Goal: Task Accomplishment & Management: Manage account settings

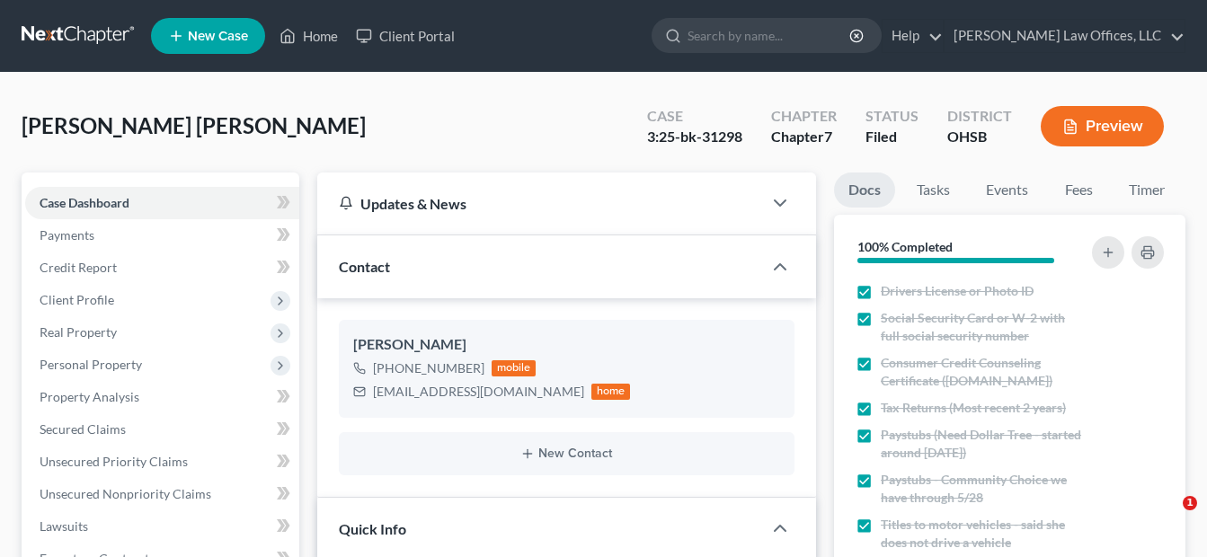
select select "3"
select select "4"
click at [312, 40] on link "Home" at bounding box center [309, 36] width 76 height 32
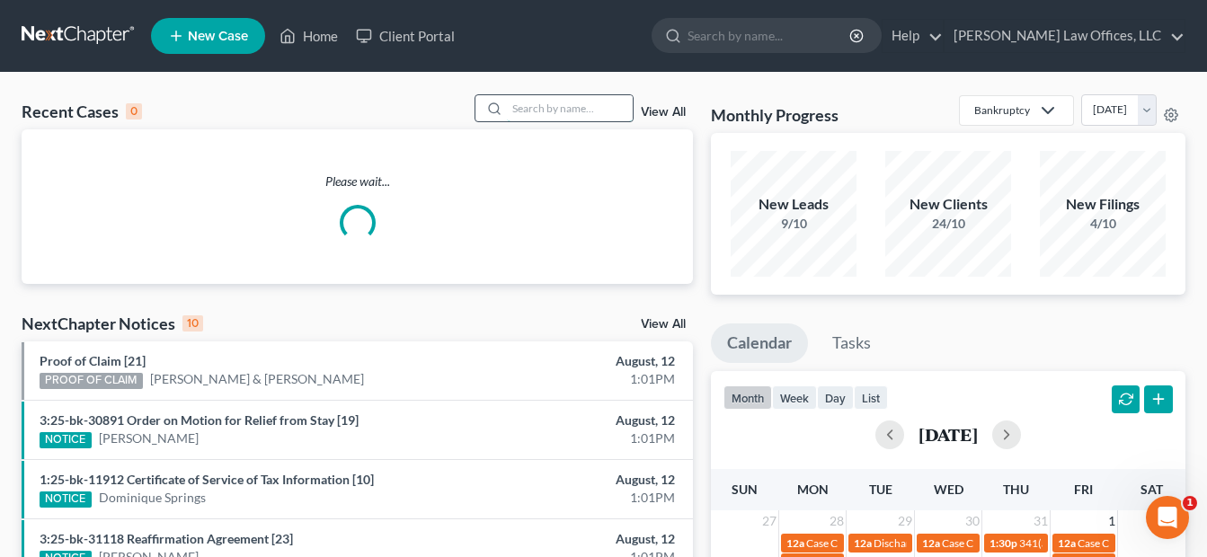
click at [612, 108] on input "search" at bounding box center [570, 108] width 126 height 26
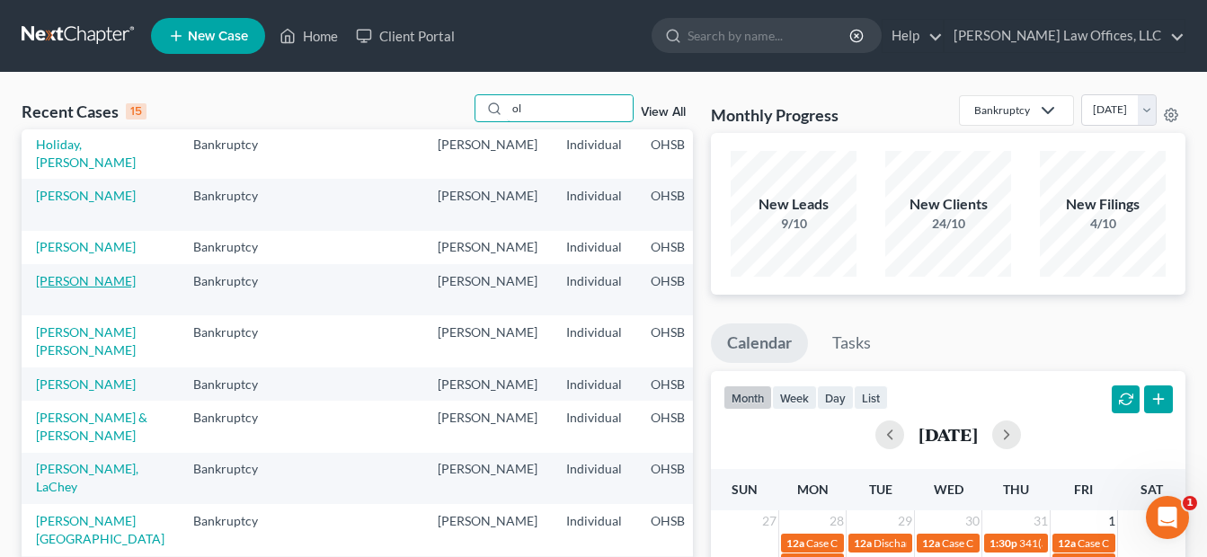
scroll to position [180, 0]
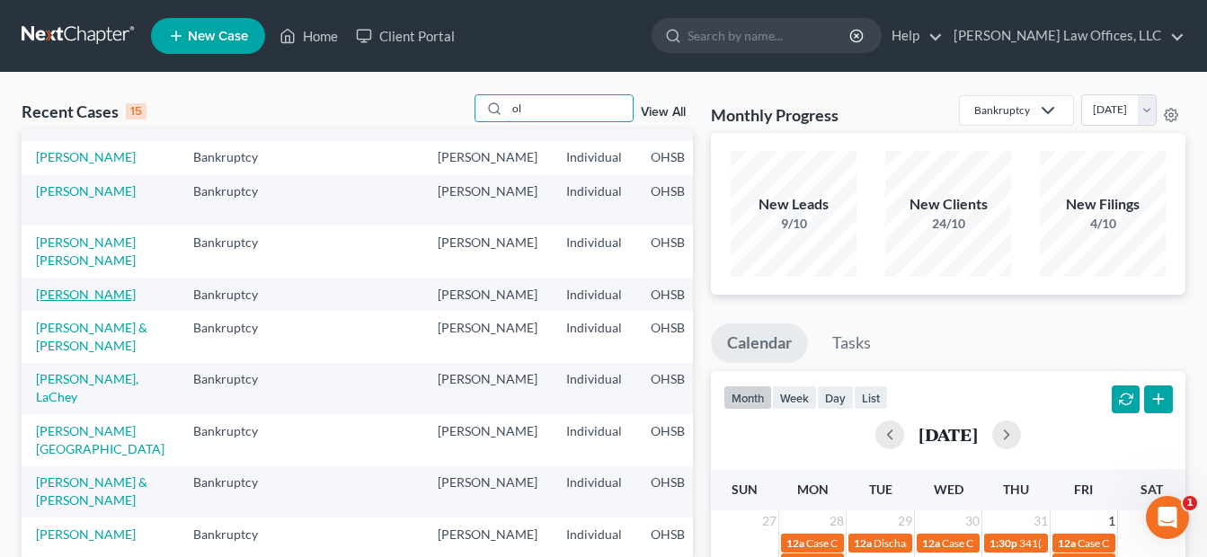
type input "ol"
click at [59, 302] on link "[PERSON_NAME]" at bounding box center [86, 294] width 100 height 15
select select "4"
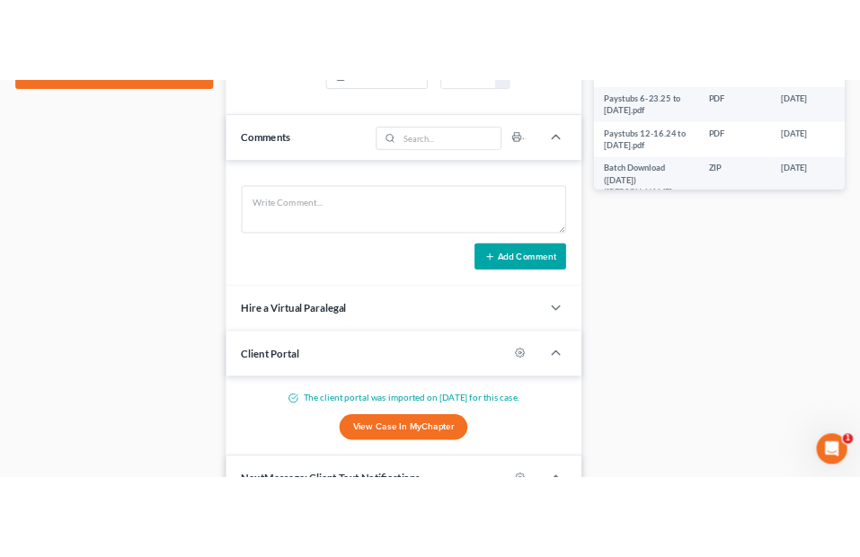
scroll to position [1078, 0]
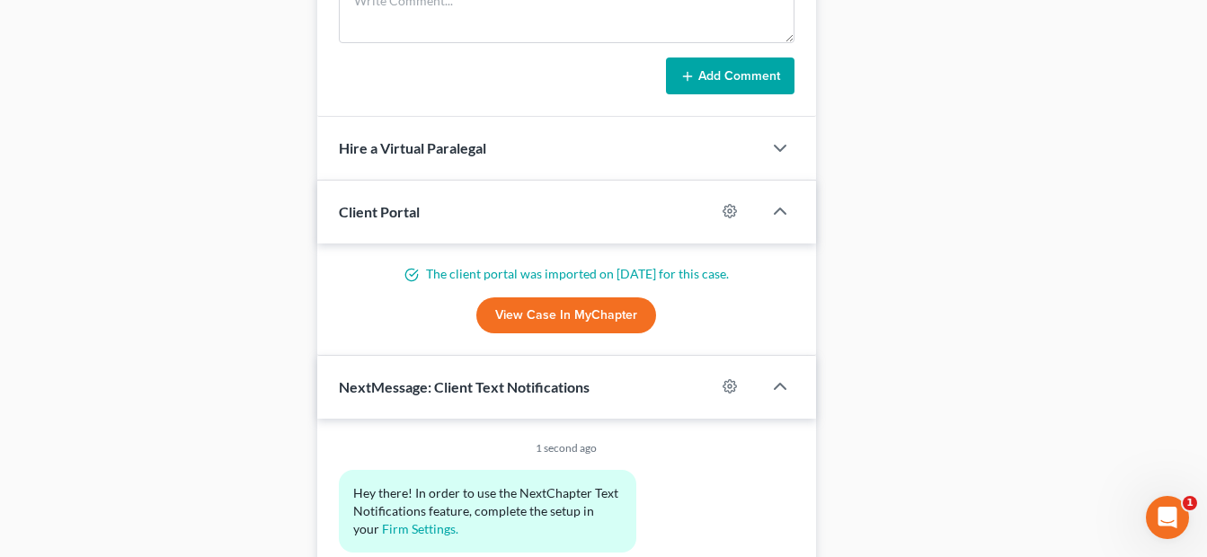
click at [616, 309] on link "View Case in MyChapter" at bounding box center [566, 315] width 180 height 36
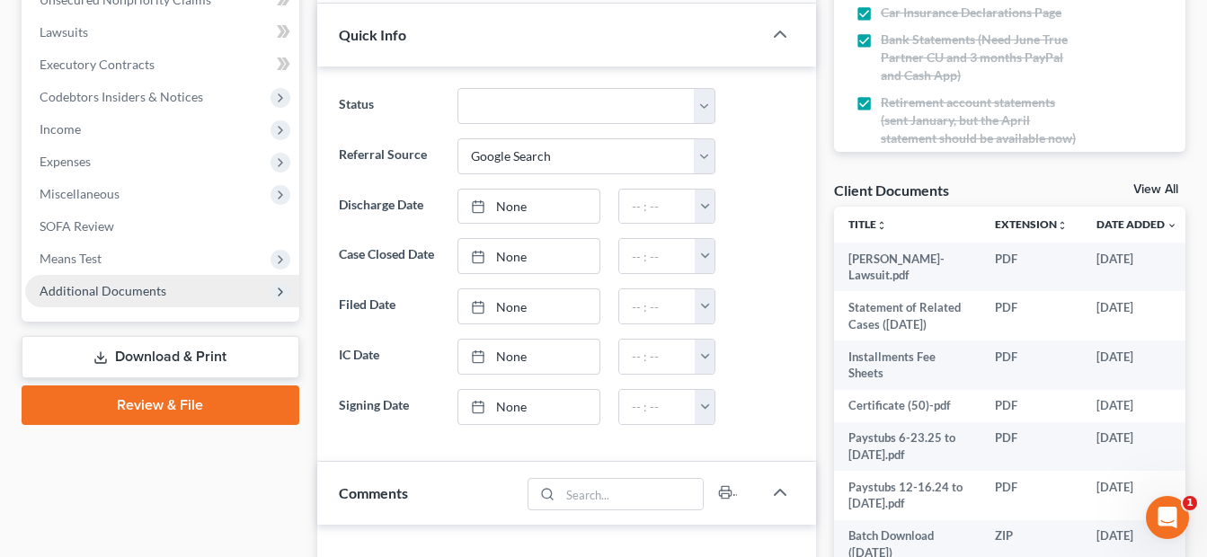
scroll to position [539, 0]
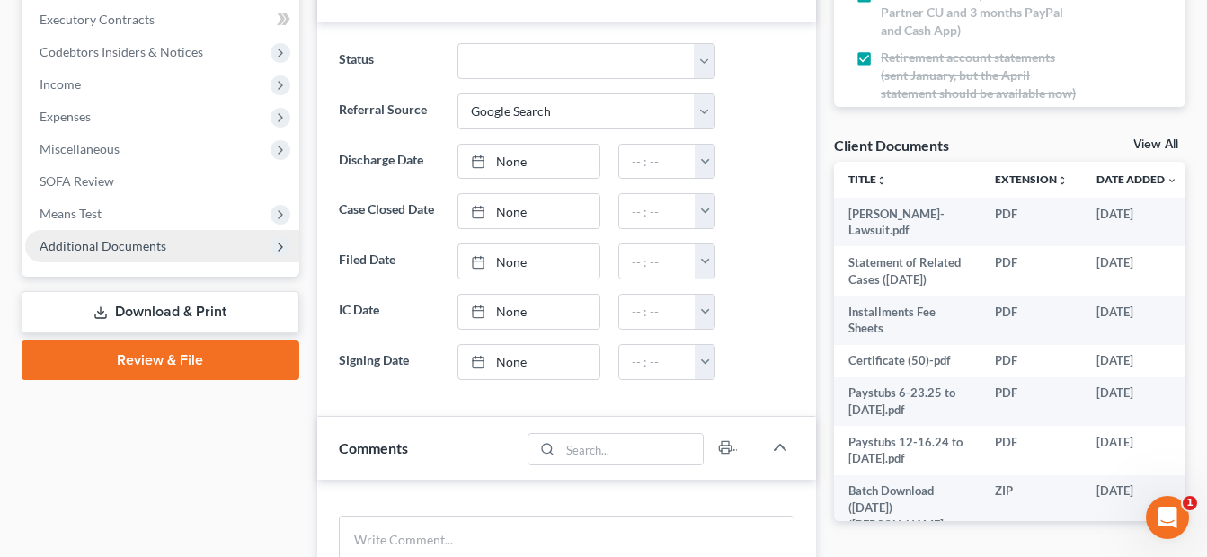
click at [173, 241] on span "Additional Documents" at bounding box center [162, 246] width 274 height 32
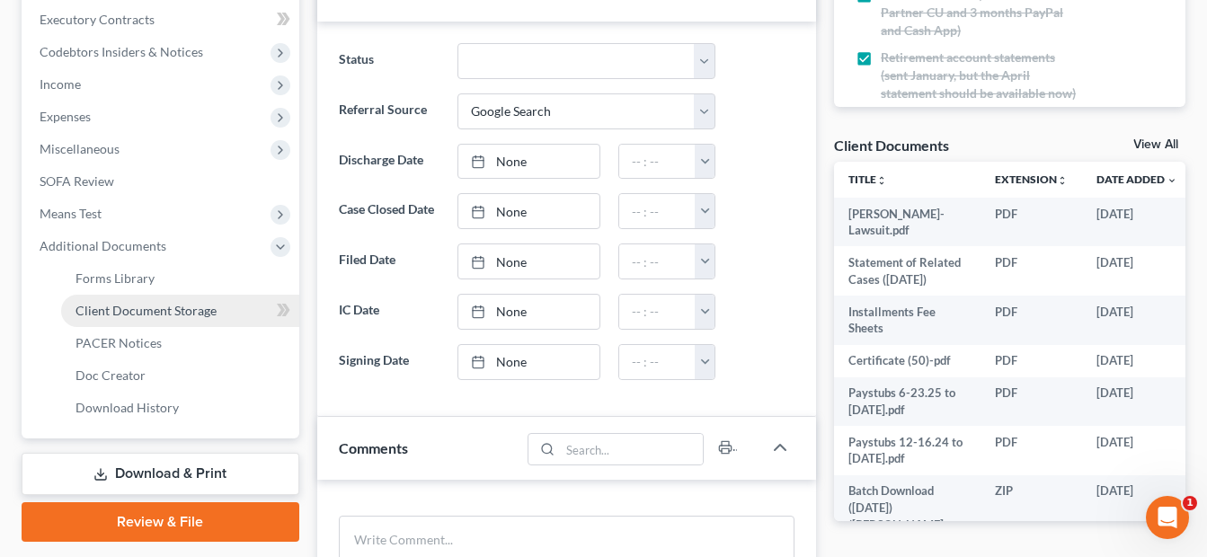
click at [193, 306] on span "Client Document Storage" at bounding box center [145, 310] width 141 height 15
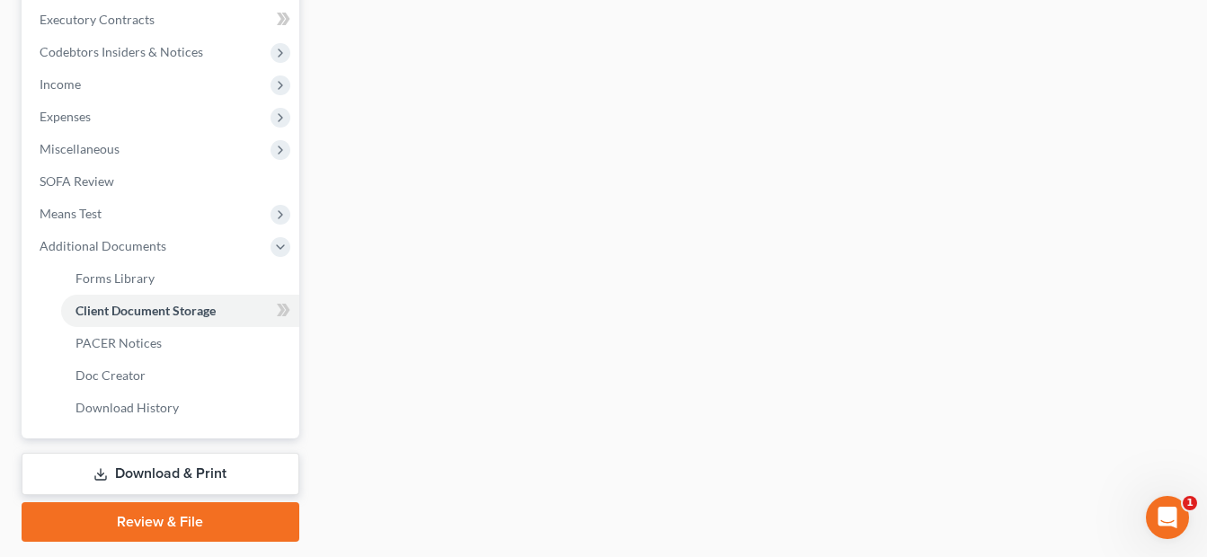
scroll to position [448, 0]
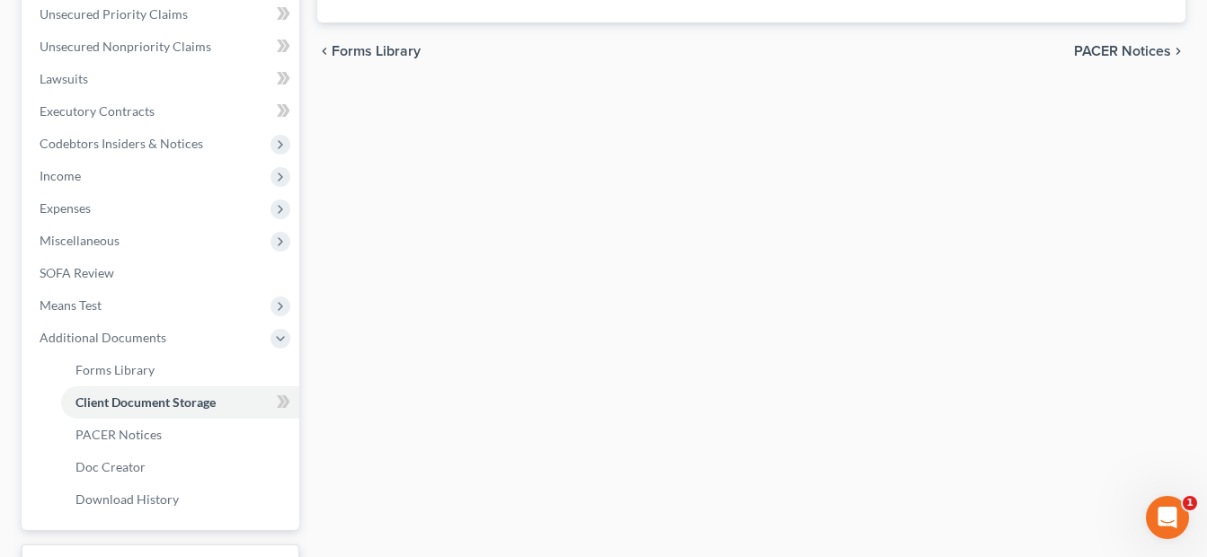
select select "7"
select select "37"
select select "52"
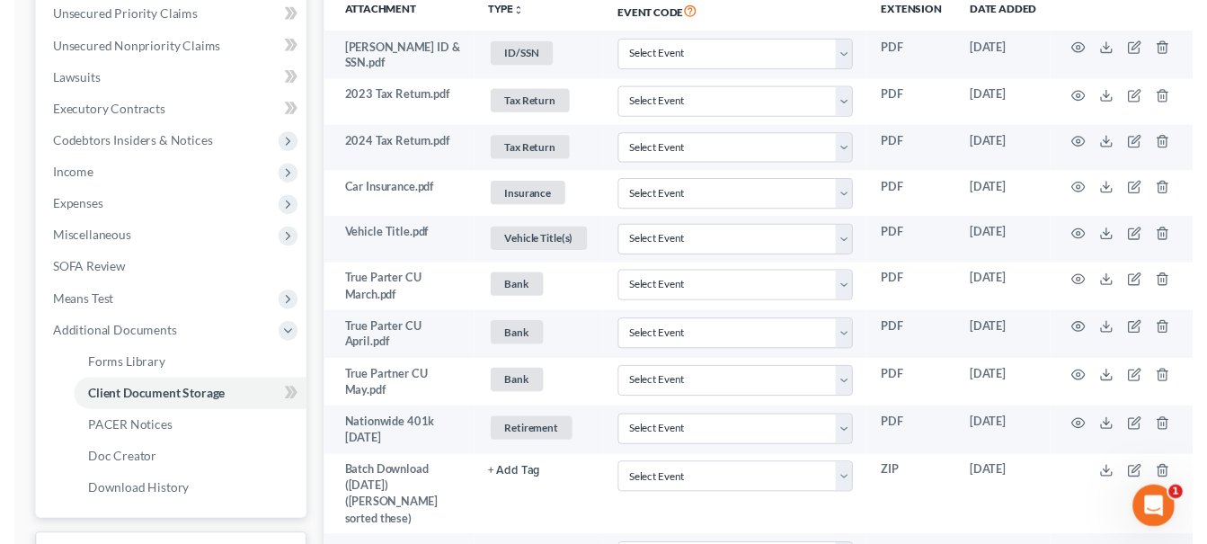
scroll to position [0, 0]
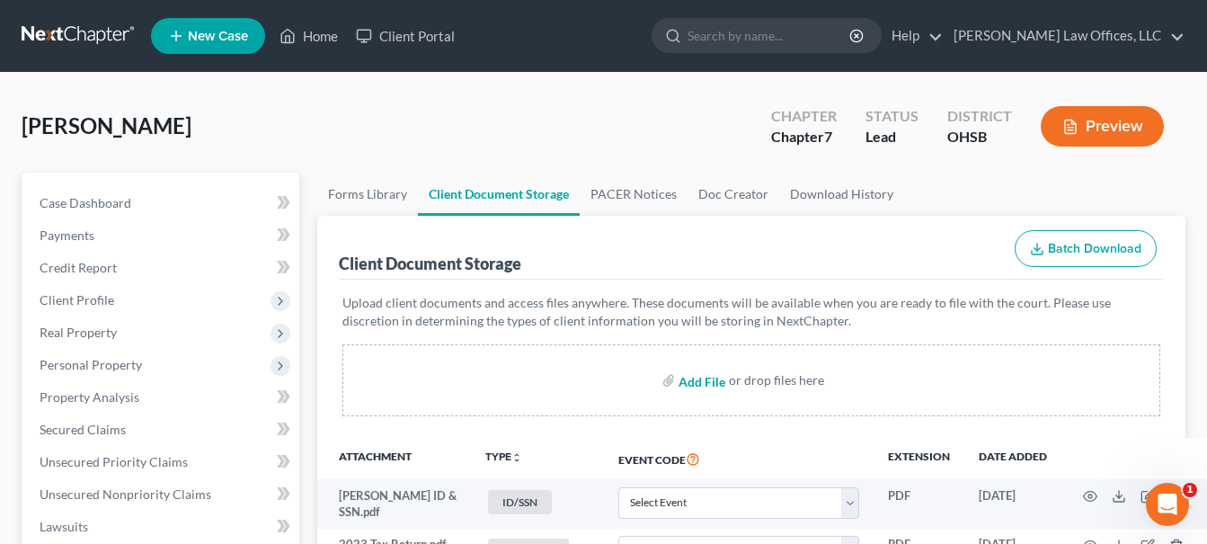
click at [706, 388] on input "file" at bounding box center [700, 380] width 43 height 32
type input "C:\fakepath\[DATE] paystub.pdf"
select select "7"
select select "37"
select select "52"
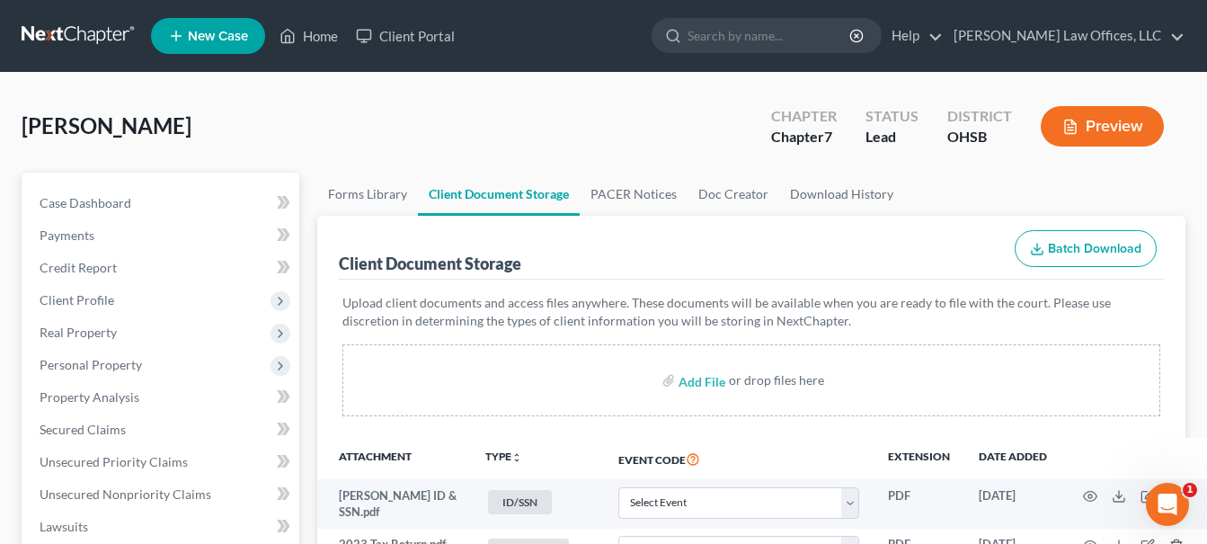
scroll to position [1535, 0]
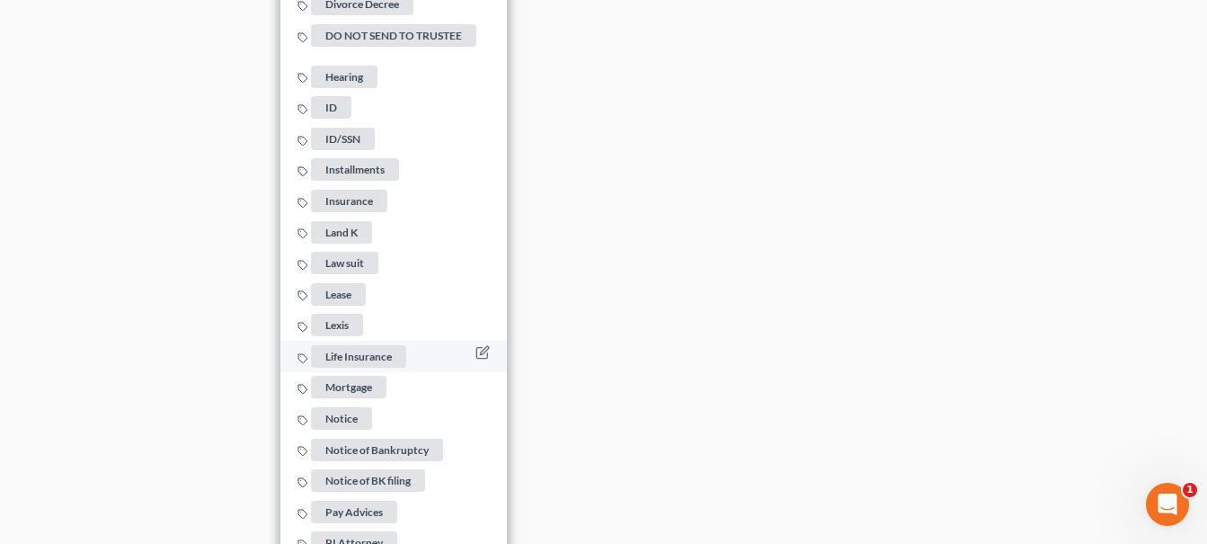
scroll to position [2524, 0]
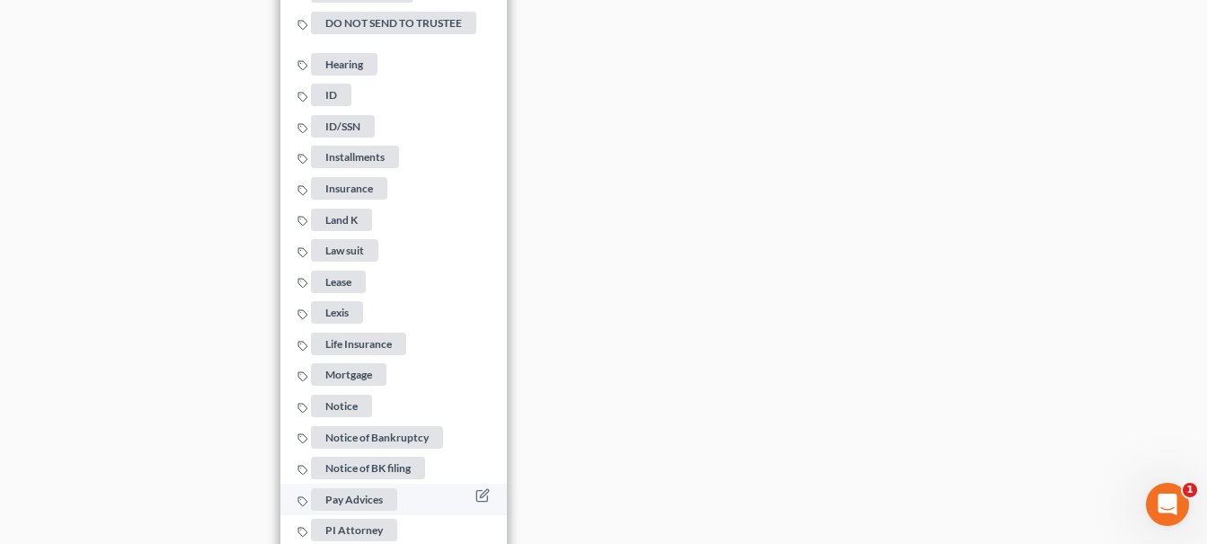
click at [361, 488] on span "Pay Advices" at bounding box center [354, 499] width 86 height 22
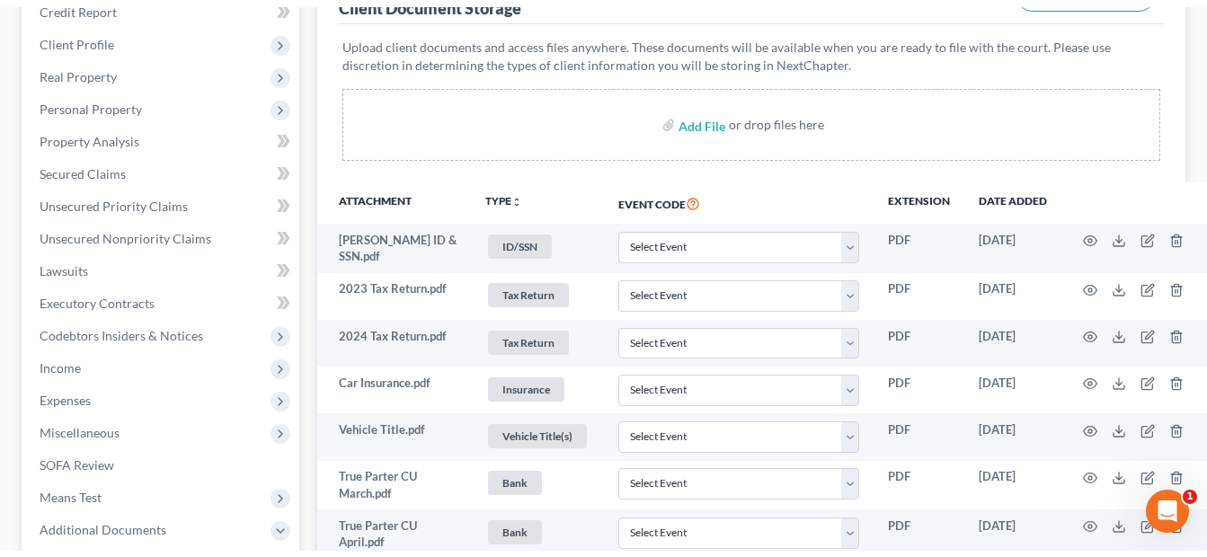
scroll to position [0, 0]
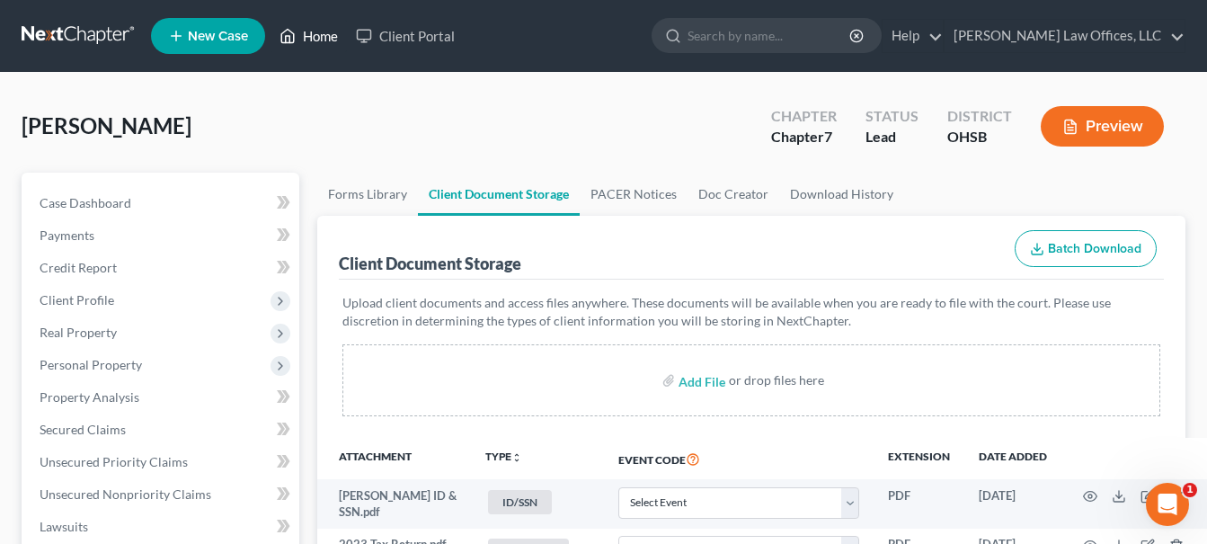
click at [322, 41] on link "Home" at bounding box center [309, 36] width 76 height 32
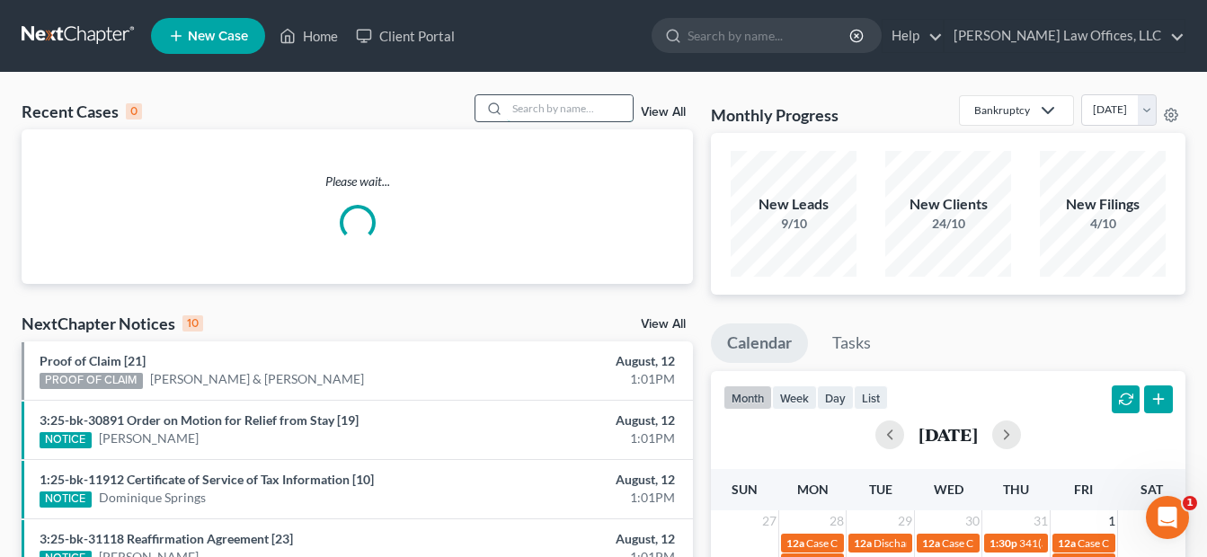
click at [597, 111] on input "search" at bounding box center [570, 108] width 126 height 26
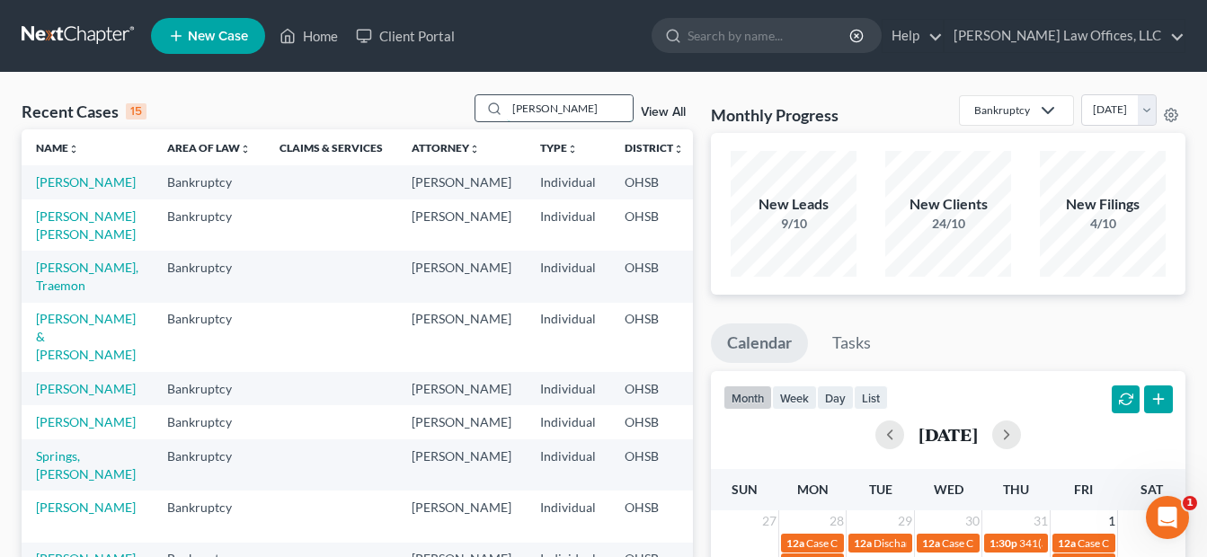
type input "[PERSON_NAME]"
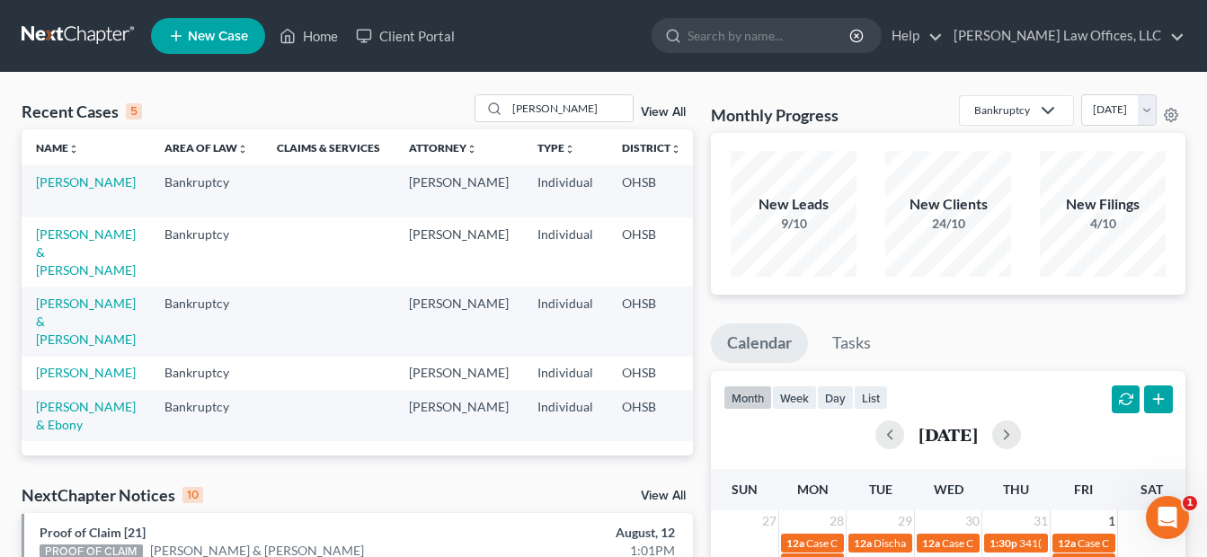
click at [657, 105] on div "[PERSON_NAME] View All" at bounding box center [584, 108] width 219 height 28
click at [659, 111] on link "View All" at bounding box center [663, 112] width 45 height 13
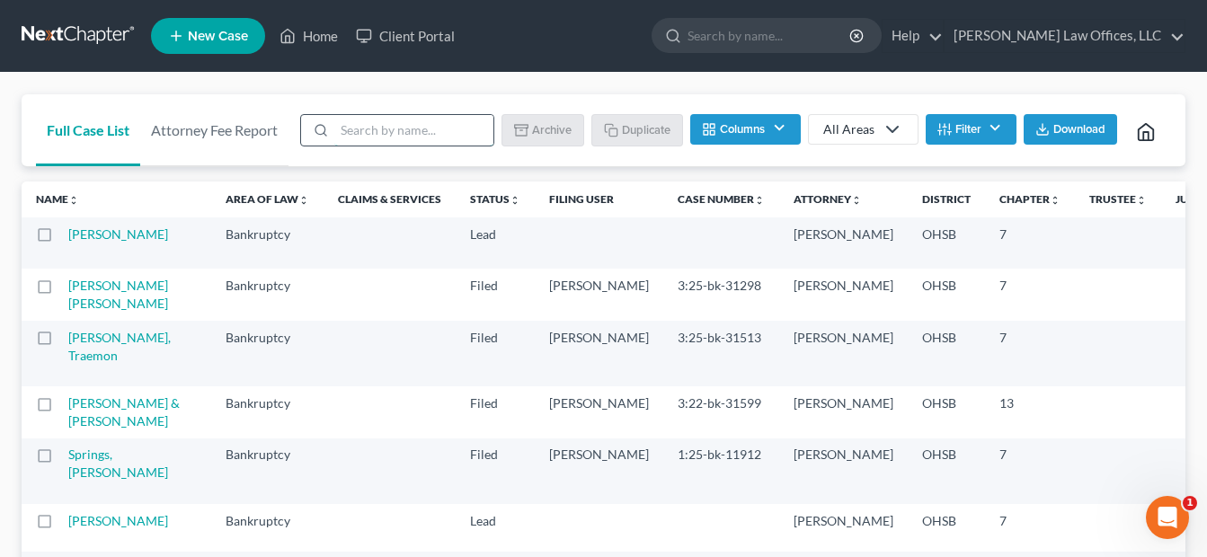
click at [453, 118] on input "search" at bounding box center [413, 130] width 159 height 31
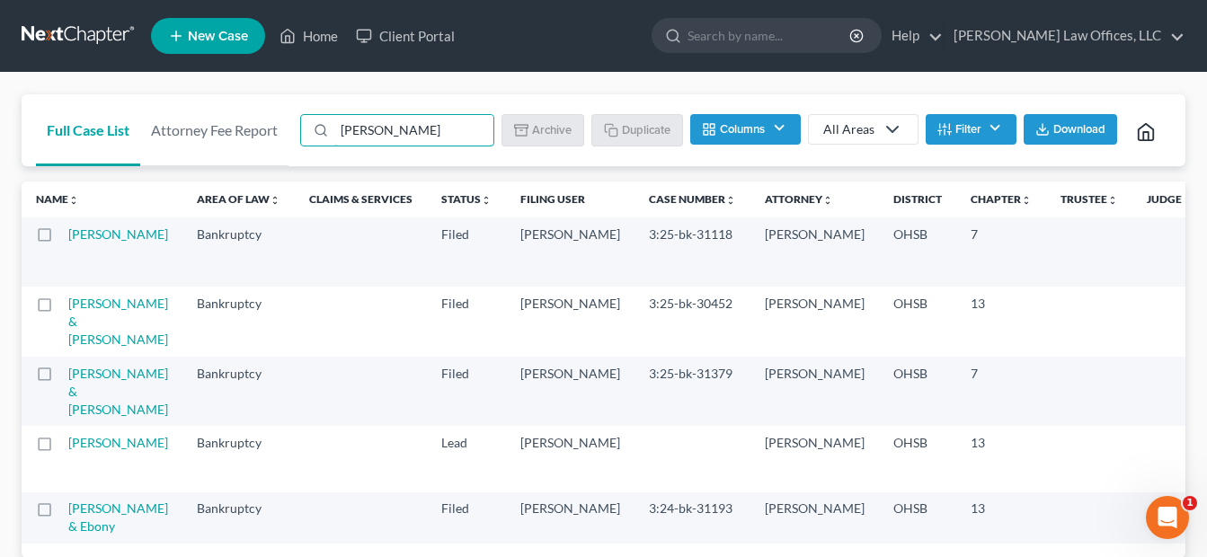
type input "[PERSON_NAME]"
click at [983, 138] on li "Filter Status Filter... Closed Discharged Dismissed Filed In Progress Lead Read…" at bounding box center [971, 132] width 91 height 36
click at [984, 123] on button "Filter" at bounding box center [971, 129] width 91 height 31
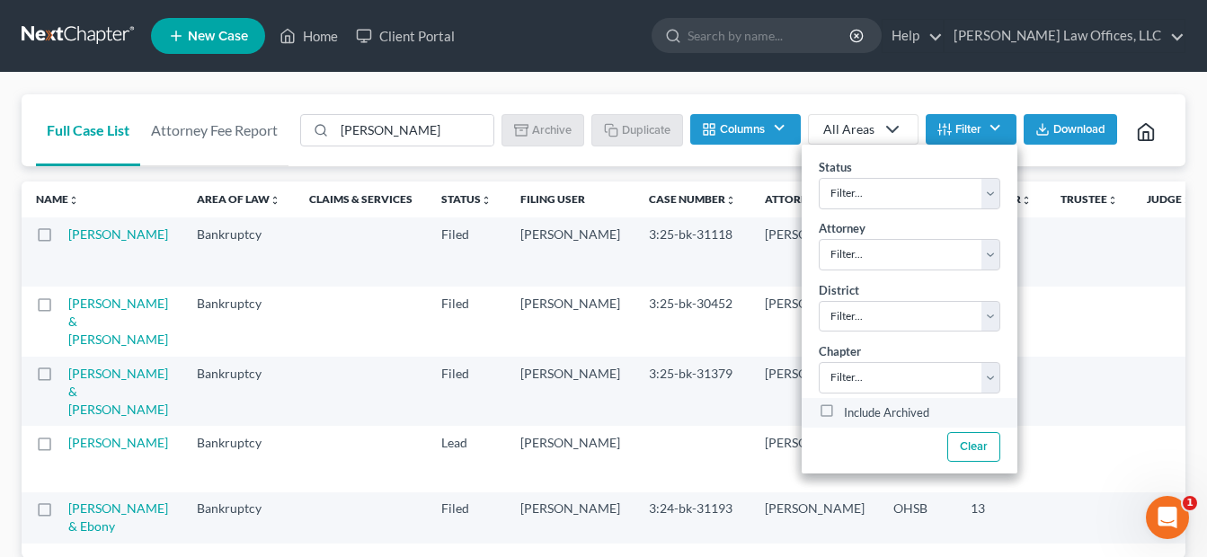
click at [844, 403] on label "Include Archived" at bounding box center [886, 414] width 85 height 22
click at [851, 403] on input "Include Archived" at bounding box center [857, 409] width 12 height 12
checkbox input "true"
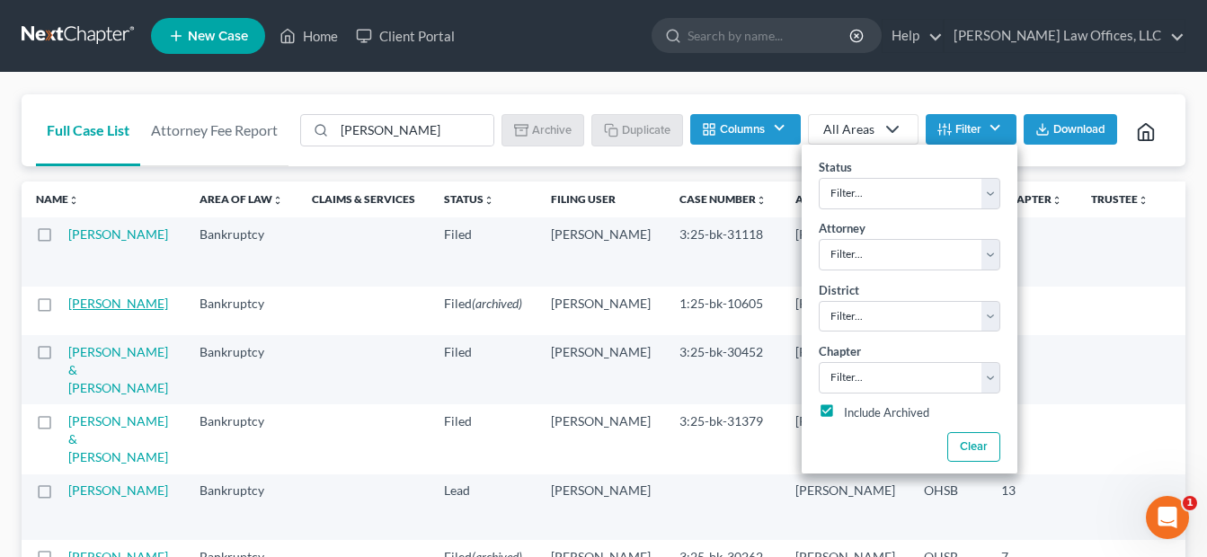
click at [108, 311] on link "[PERSON_NAME]" at bounding box center [118, 303] width 100 height 15
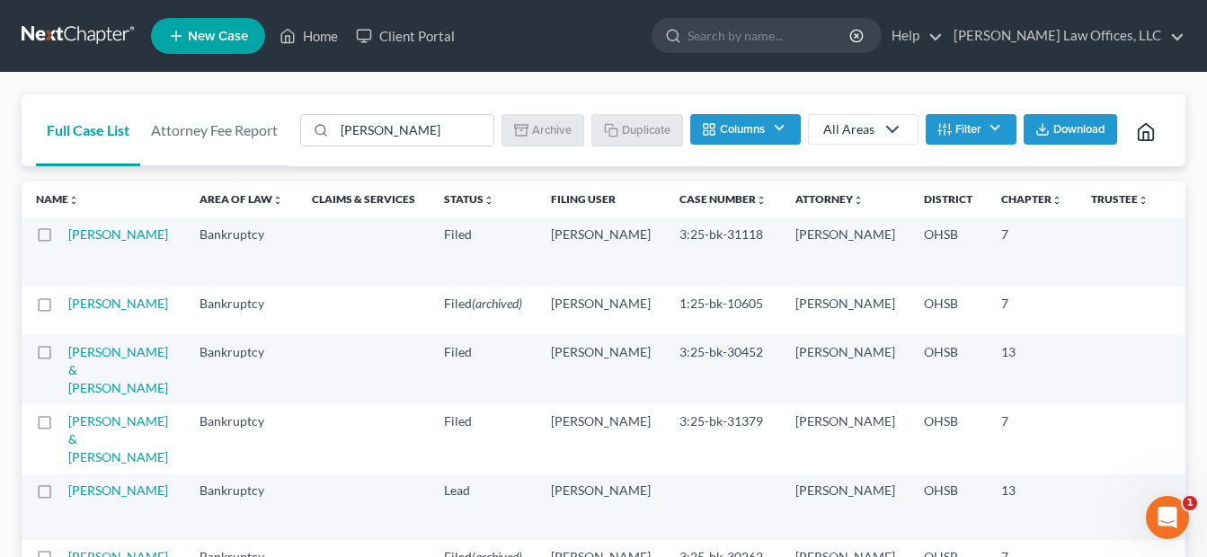
select select "4"
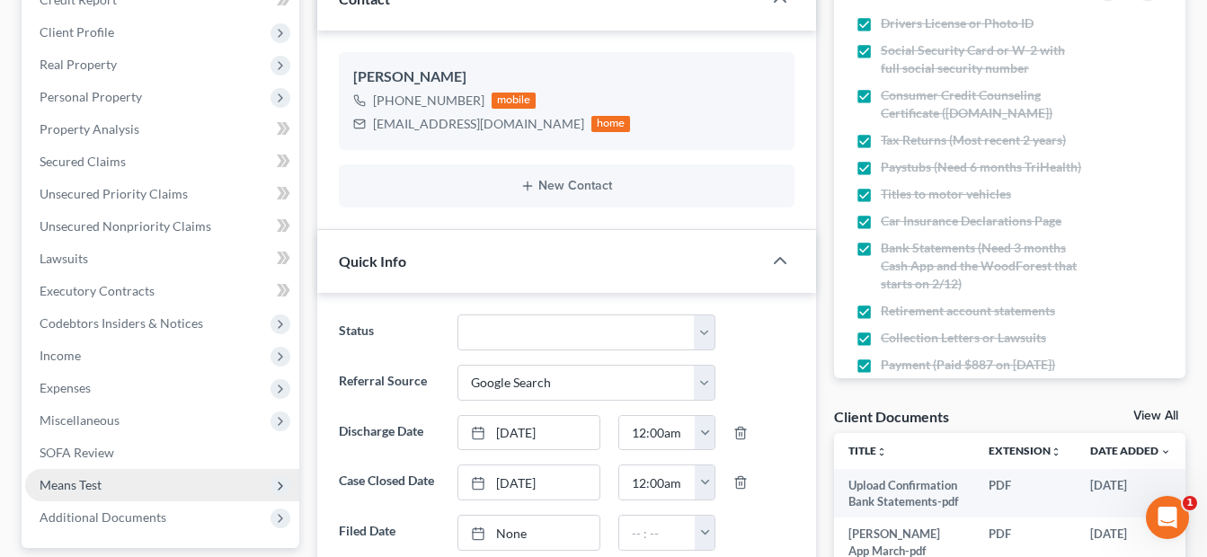
scroll to position [359, 0]
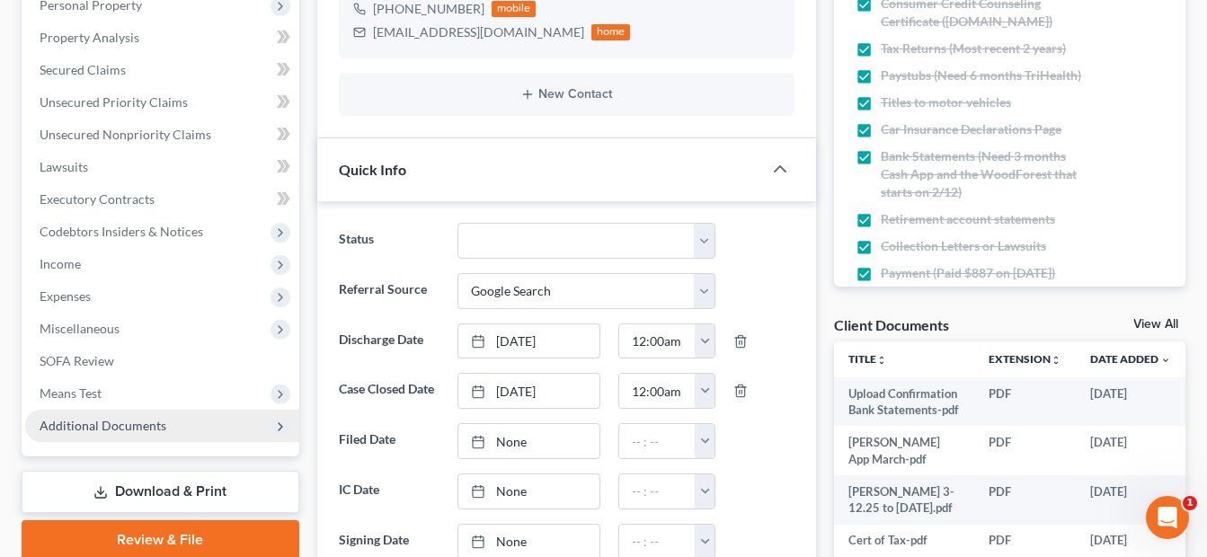
click at [136, 432] on span "Additional Documents" at bounding box center [103, 425] width 127 height 15
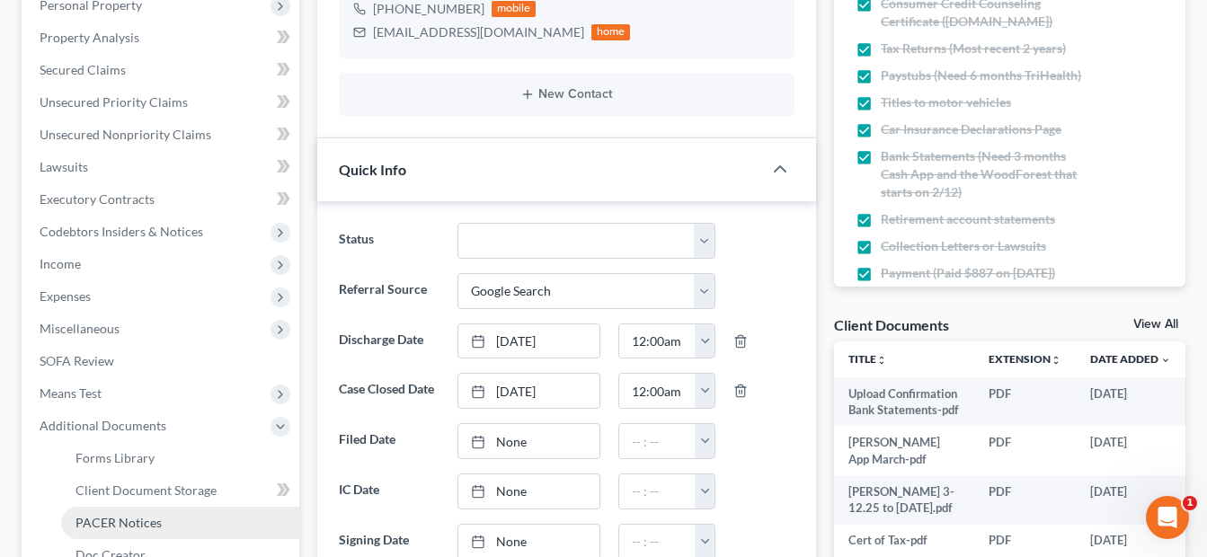
click at [169, 518] on link "PACER Notices" at bounding box center [180, 523] width 238 height 32
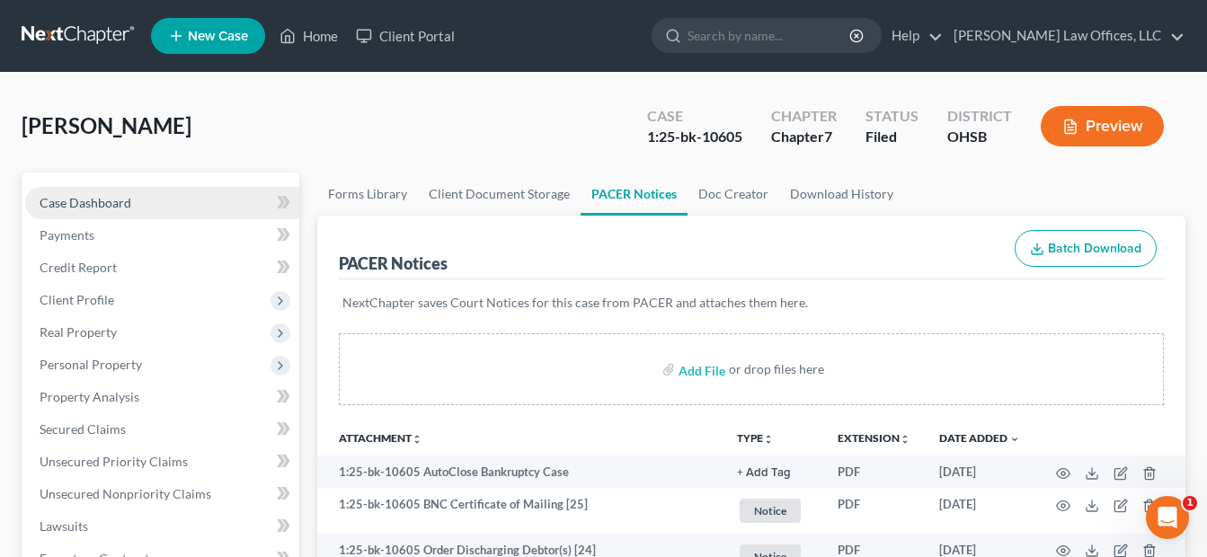
click at [141, 199] on link "Case Dashboard" at bounding box center [162, 203] width 274 height 32
select select "4"
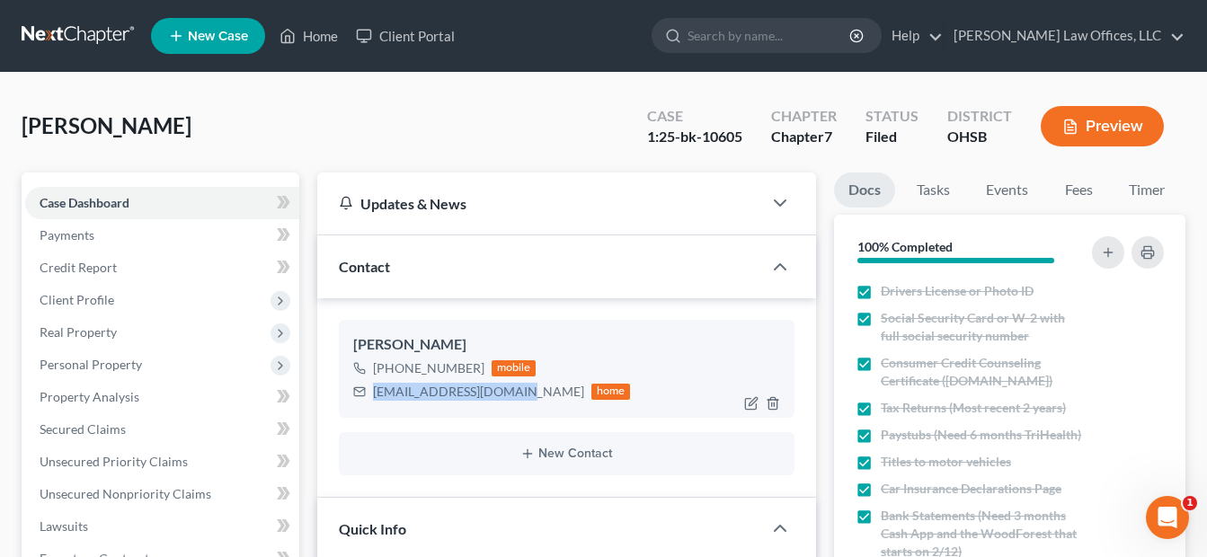
drag, startPoint x: 523, startPoint y: 393, endPoint x: 373, endPoint y: 393, distance: 150.1
click at [373, 393] on div "[EMAIL_ADDRESS][DOMAIN_NAME]" at bounding box center [478, 392] width 211 height 18
copy div "[EMAIL_ADDRESS][DOMAIN_NAME]"
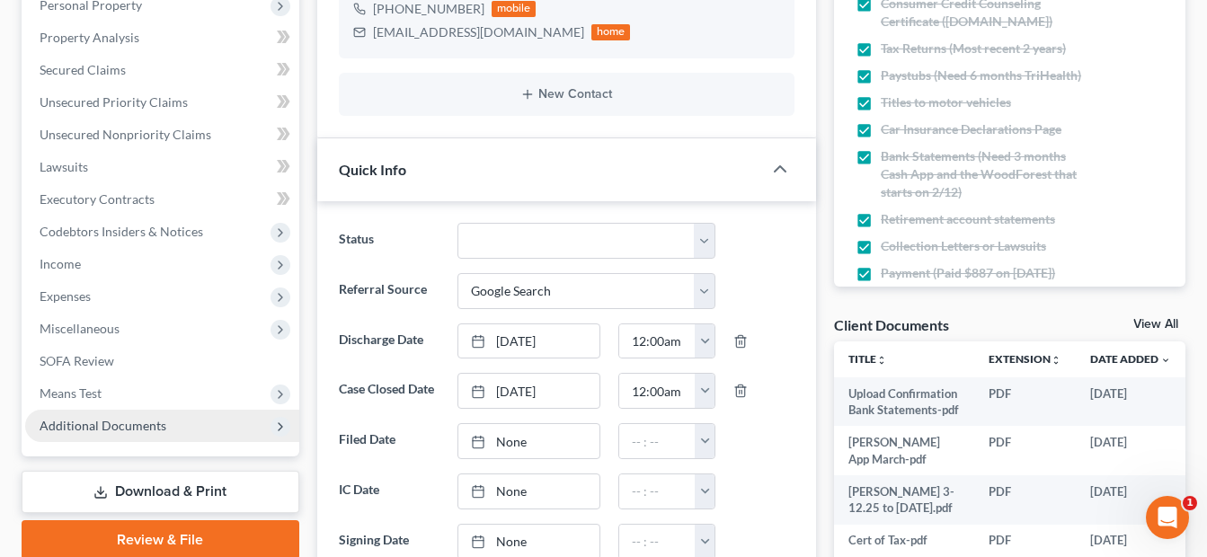
click at [125, 433] on span "Additional Documents" at bounding box center [162, 426] width 274 height 32
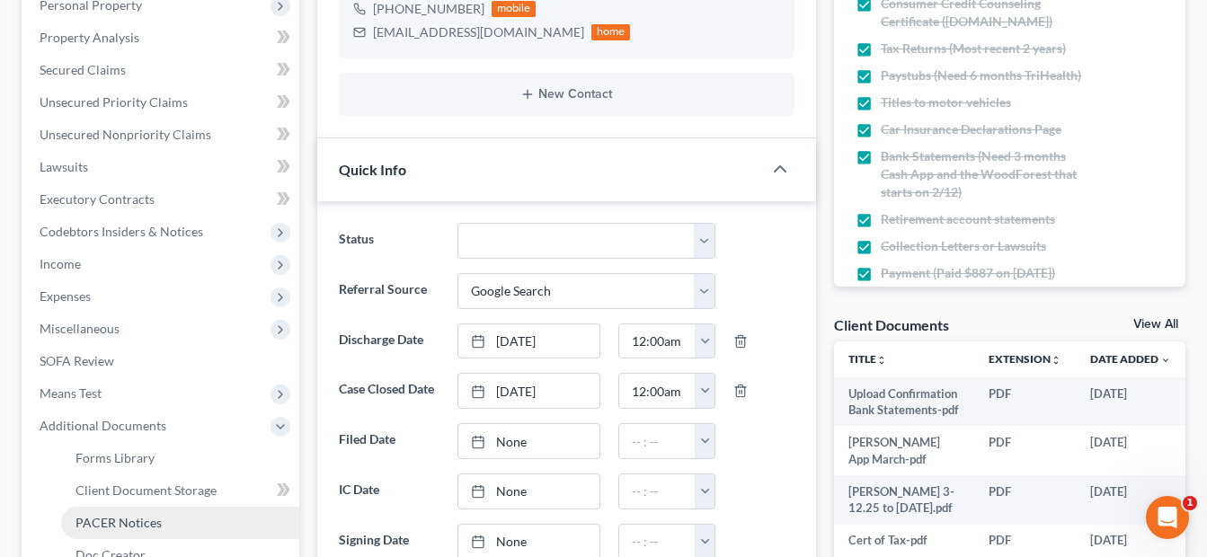
click at [129, 521] on span "PACER Notices" at bounding box center [118, 522] width 86 height 15
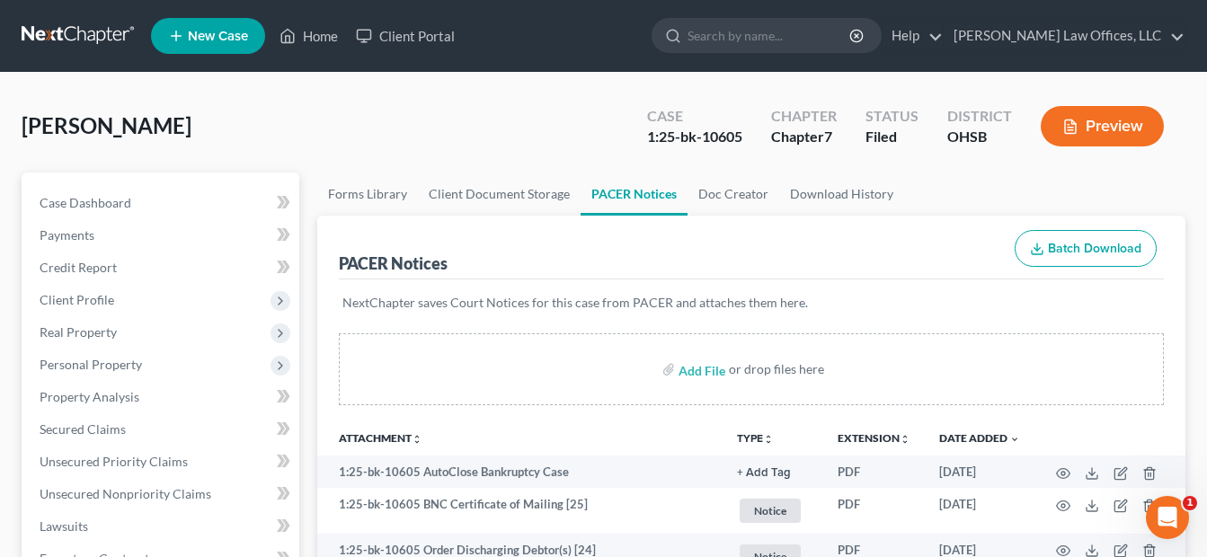
scroll to position [359, 0]
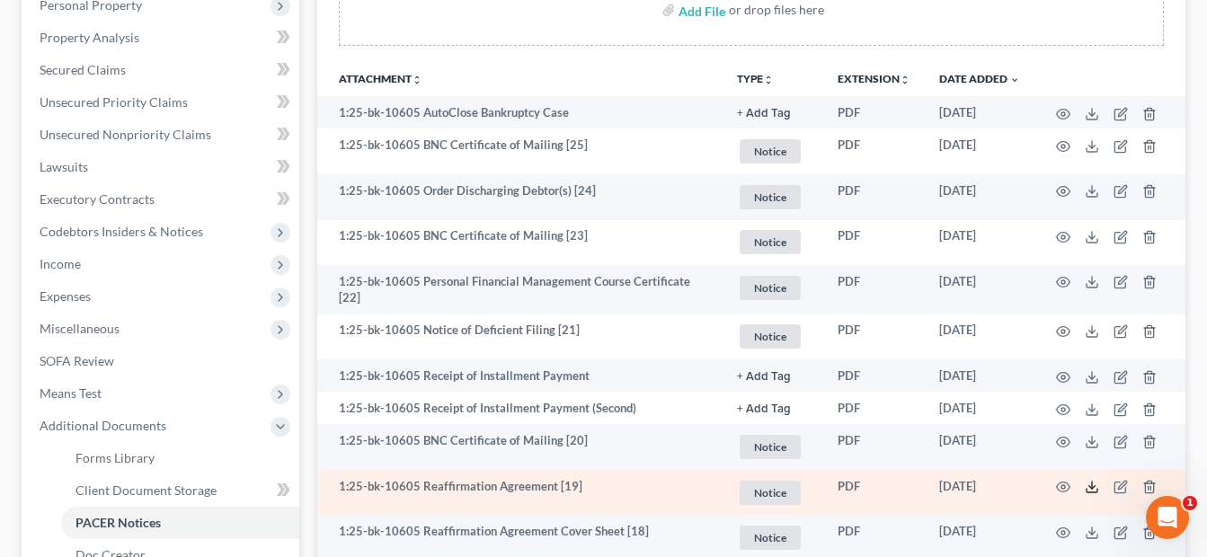
click at [1097, 484] on icon at bounding box center [1092, 487] width 14 height 14
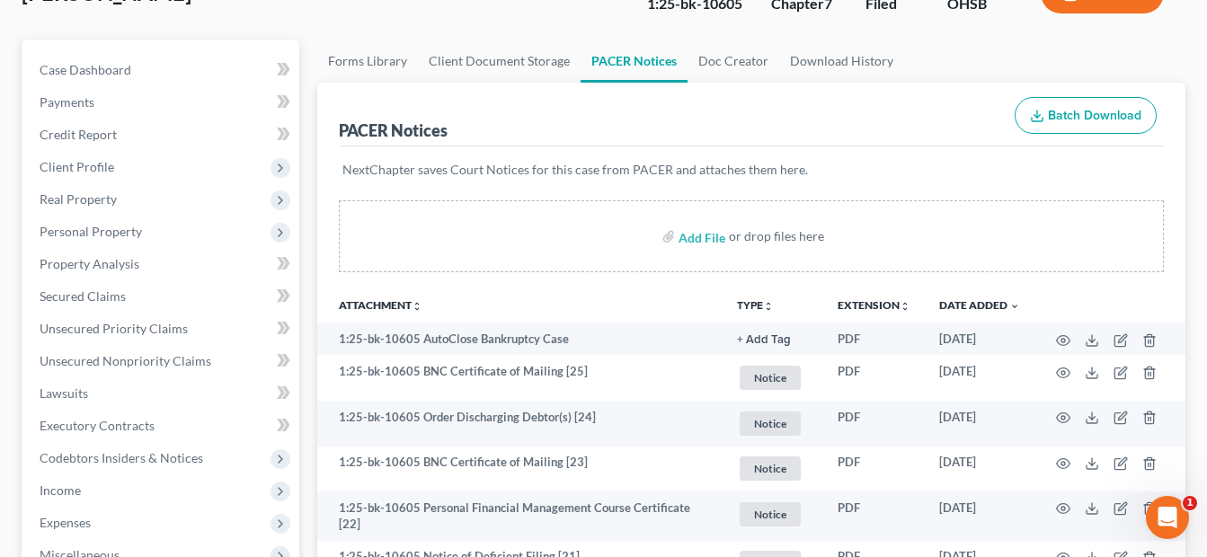
scroll to position [0, 0]
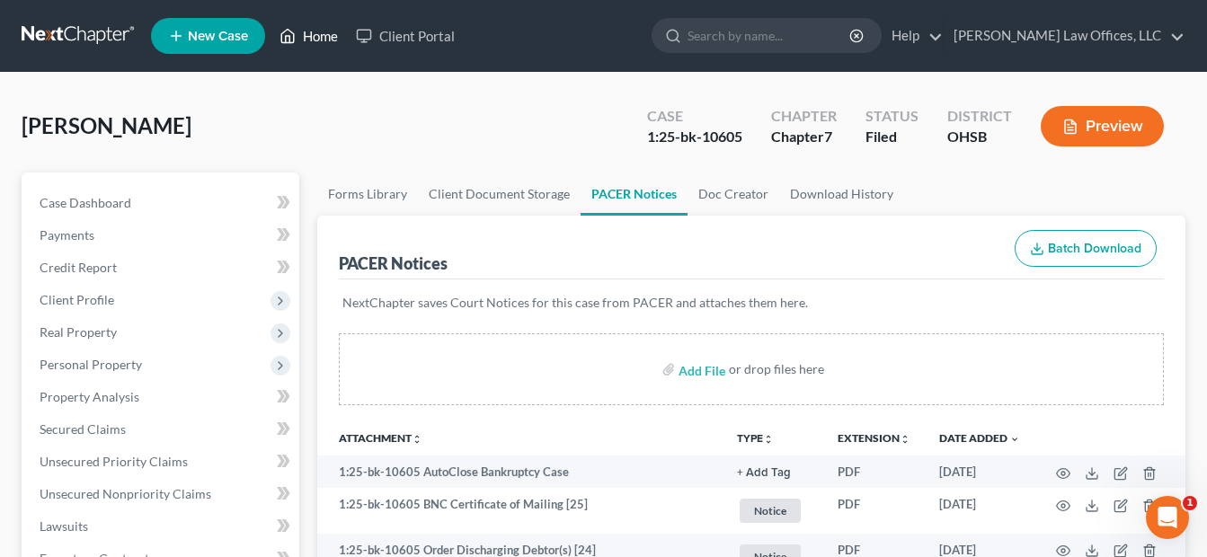
drag, startPoint x: 314, startPoint y: 38, endPoint x: 718, endPoint y: 82, distance: 406.8
click at [314, 38] on link "Home" at bounding box center [309, 36] width 76 height 32
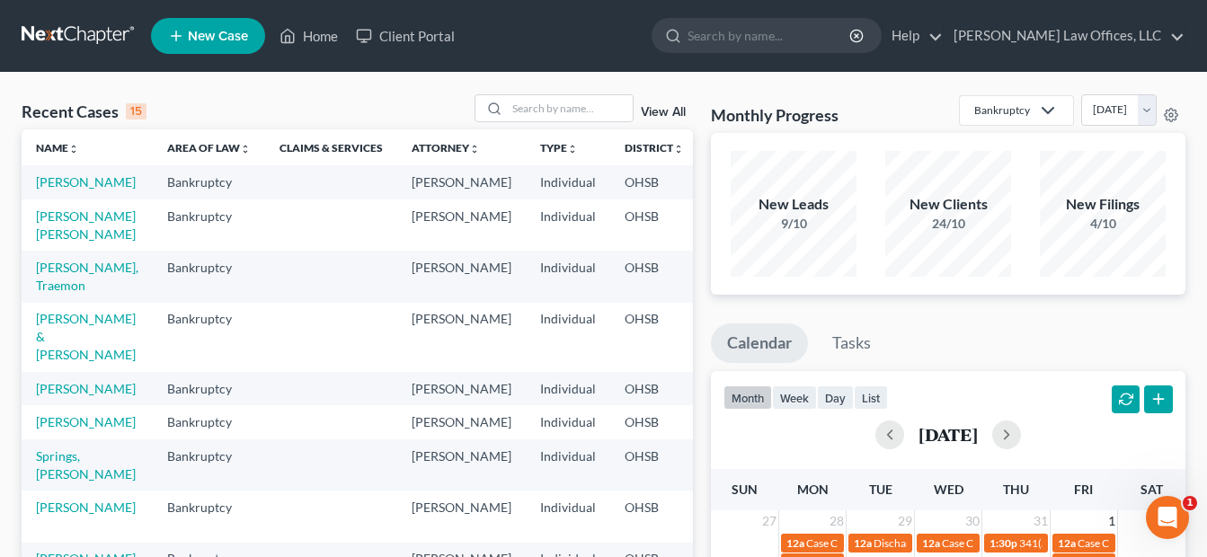
click at [670, 114] on link "View All" at bounding box center [663, 112] width 45 height 13
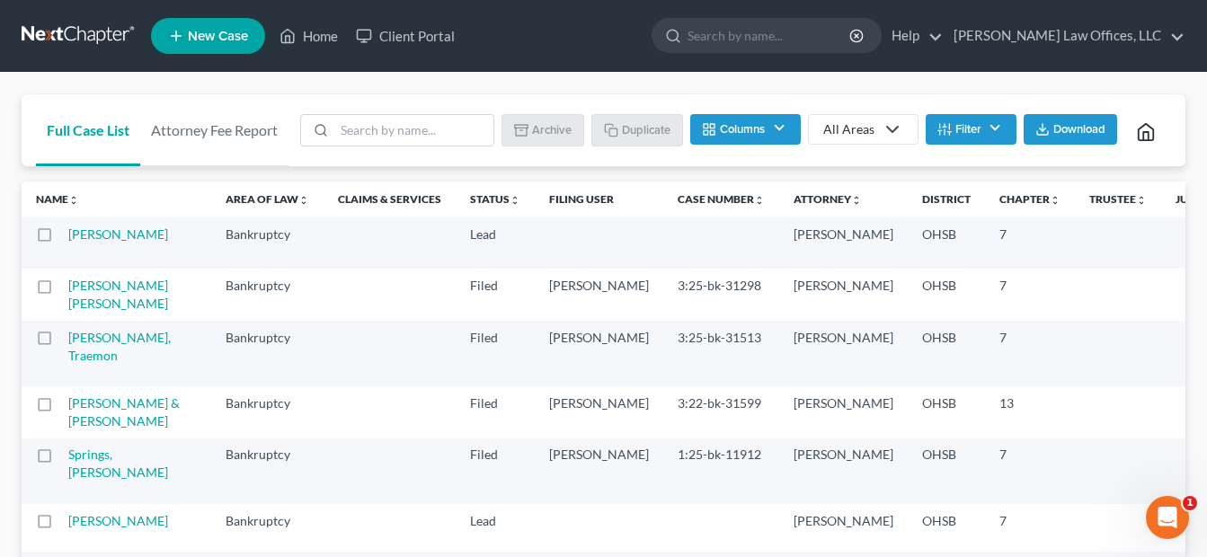
click at [957, 122] on button "Filter" at bounding box center [971, 129] width 91 height 31
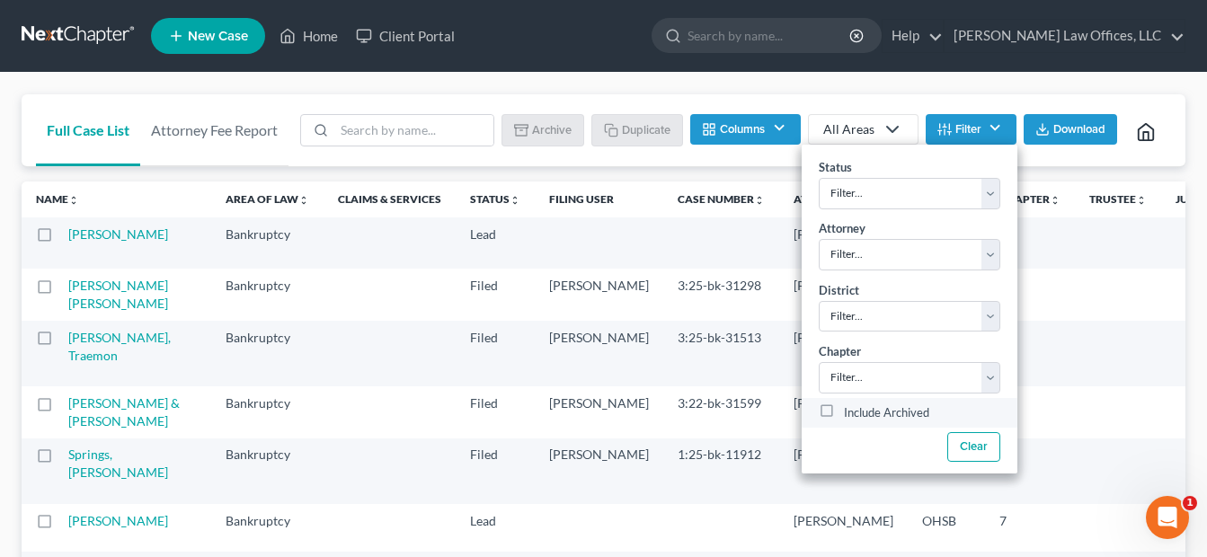
click at [844, 403] on label "Include Archived" at bounding box center [886, 414] width 85 height 22
click at [851, 403] on input "Include Archived" at bounding box center [857, 409] width 12 height 12
checkbox input "true"
click at [466, 128] on input "search" at bounding box center [413, 130] width 159 height 31
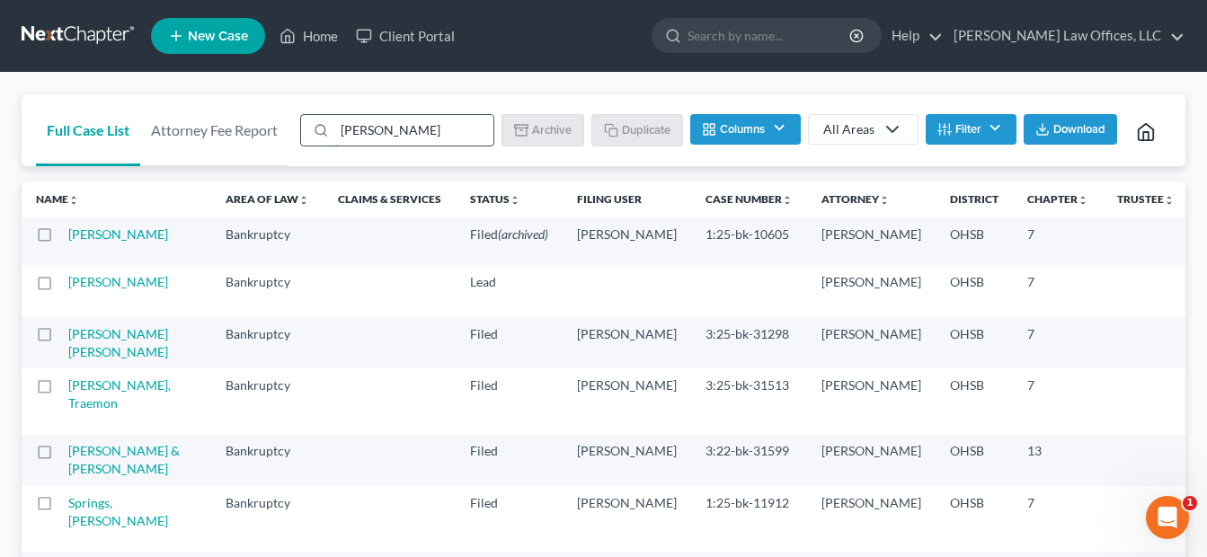
type input "[PERSON_NAME]"
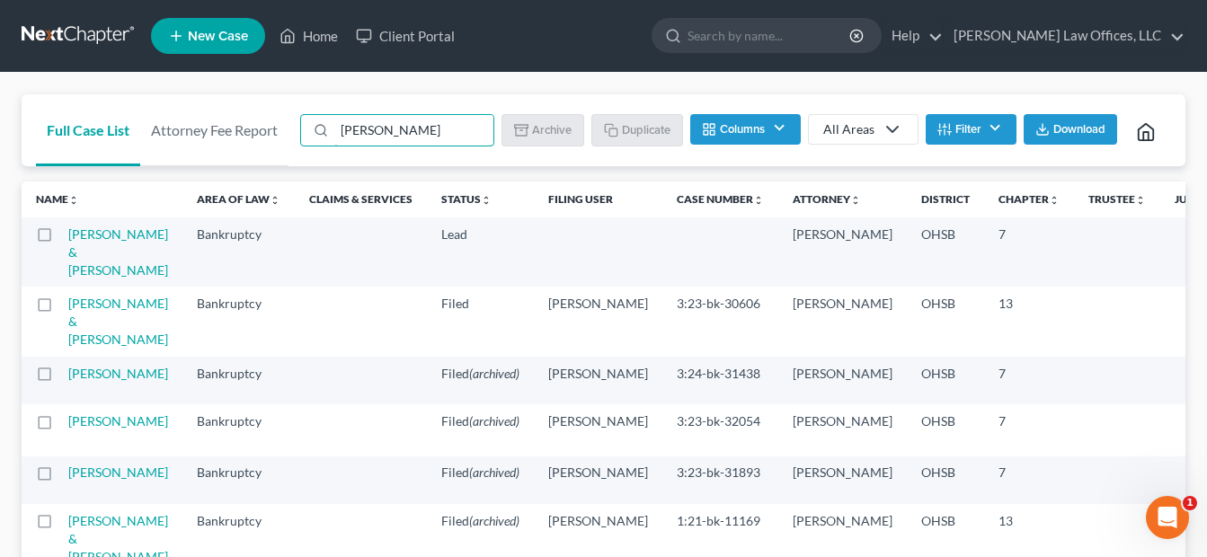
scroll to position [90, 0]
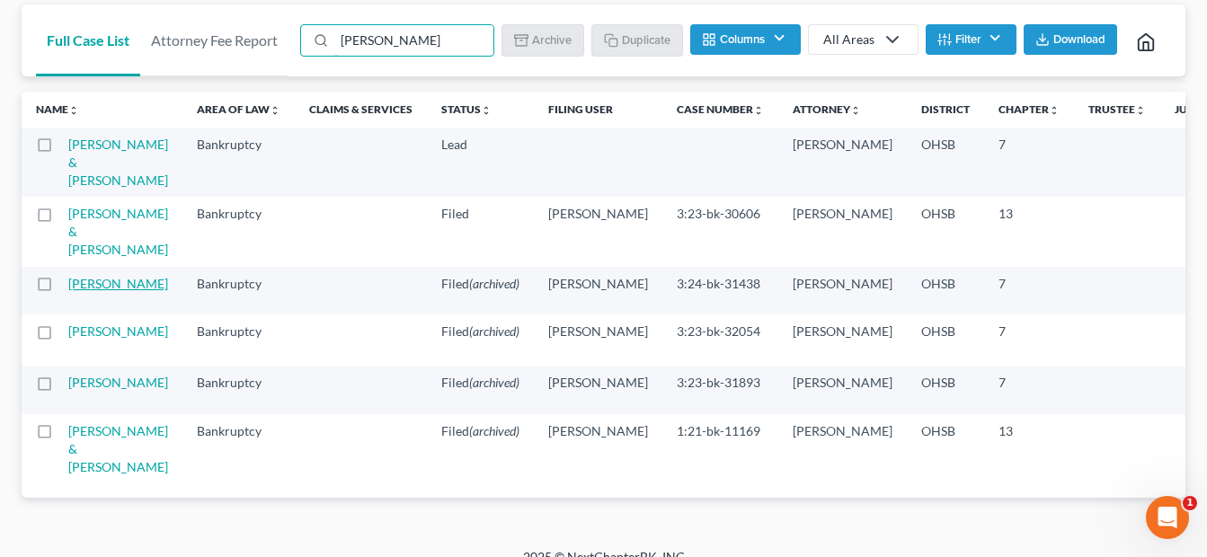
click at [84, 291] on link "[PERSON_NAME]" at bounding box center [118, 283] width 100 height 15
select select "0"
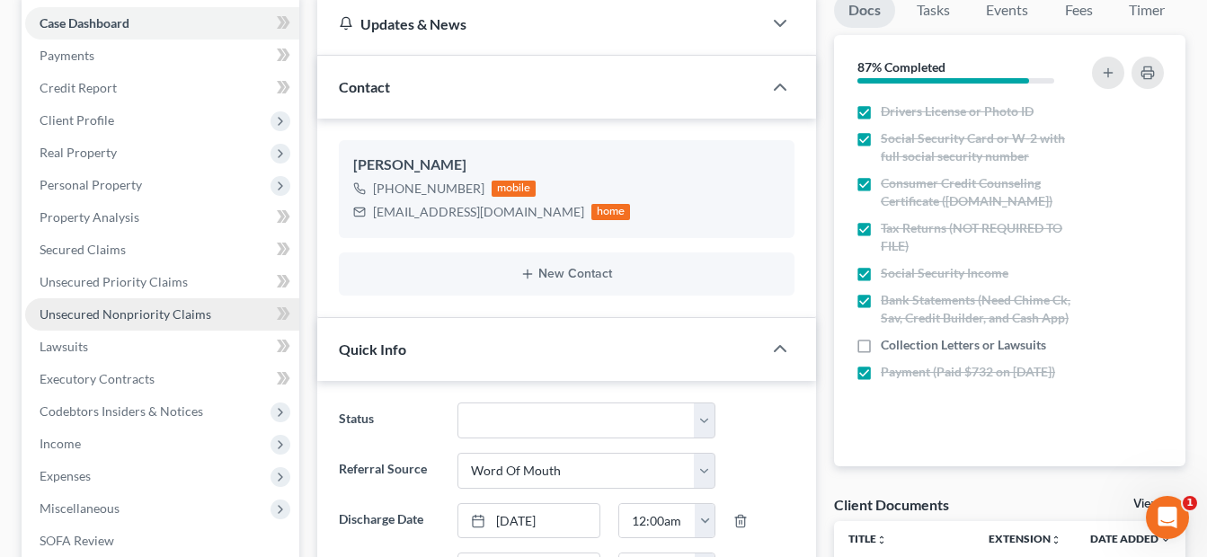
click at [153, 317] on span "Unsecured Nonpriority Claims" at bounding box center [126, 313] width 172 height 15
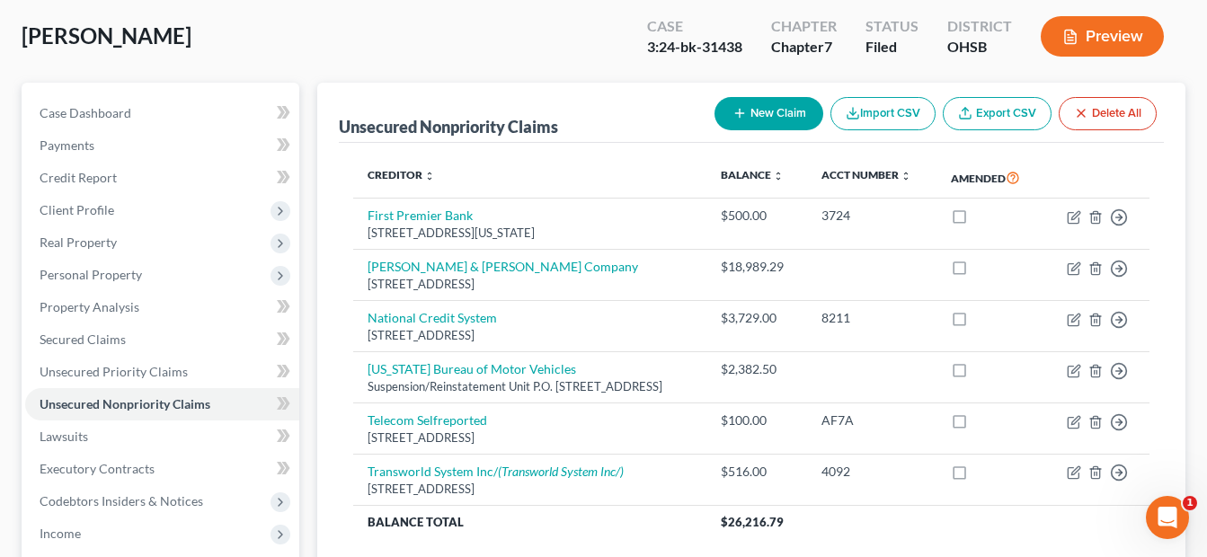
scroll to position [430, 0]
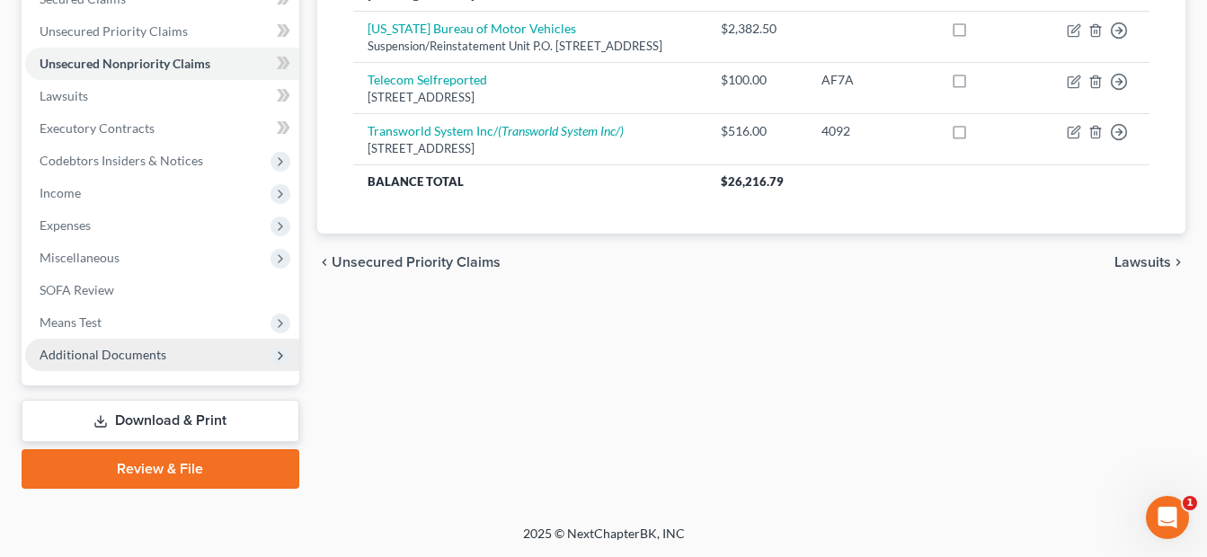
click at [136, 354] on span "Additional Documents" at bounding box center [103, 354] width 127 height 15
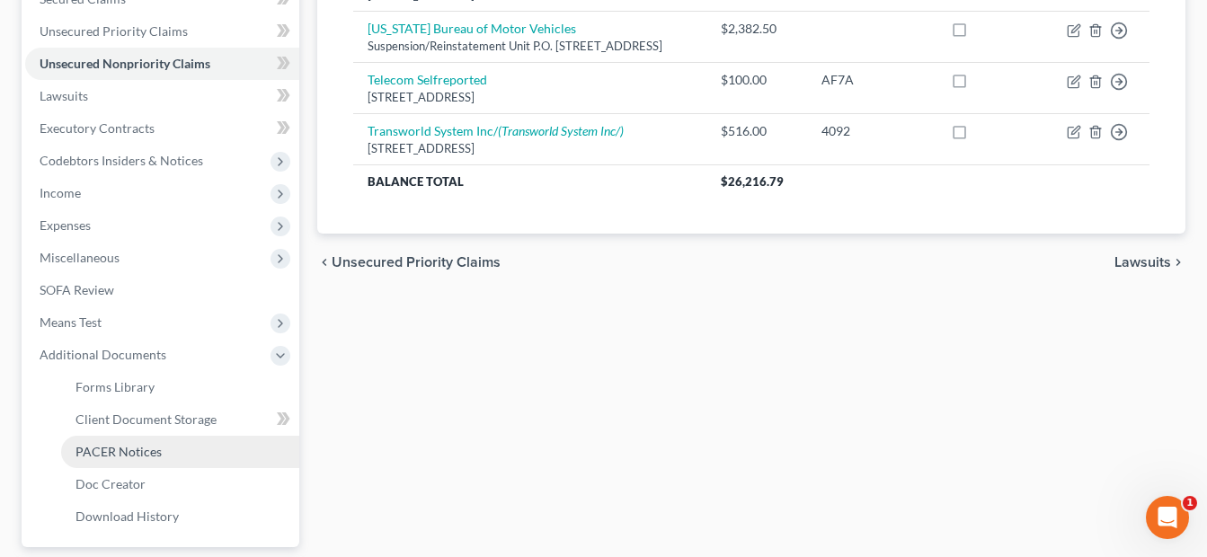
click at [139, 457] on span "PACER Notices" at bounding box center [118, 451] width 86 height 15
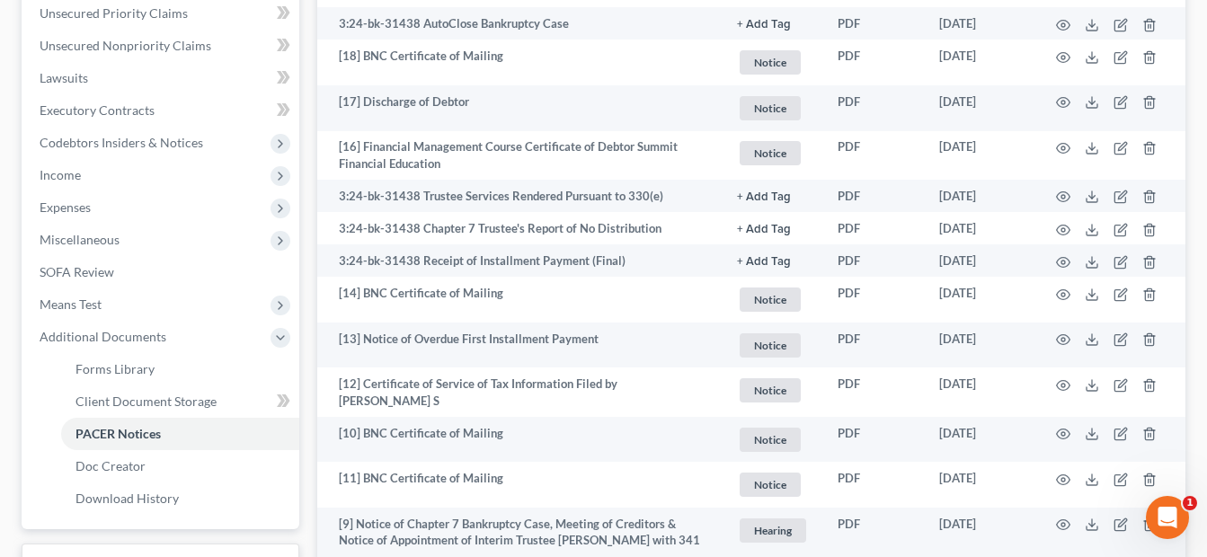
scroll to position [449, 0]
click at [151, 405] on span "Client Document Storage" at bounding box center [145, 400] width 141 height 15
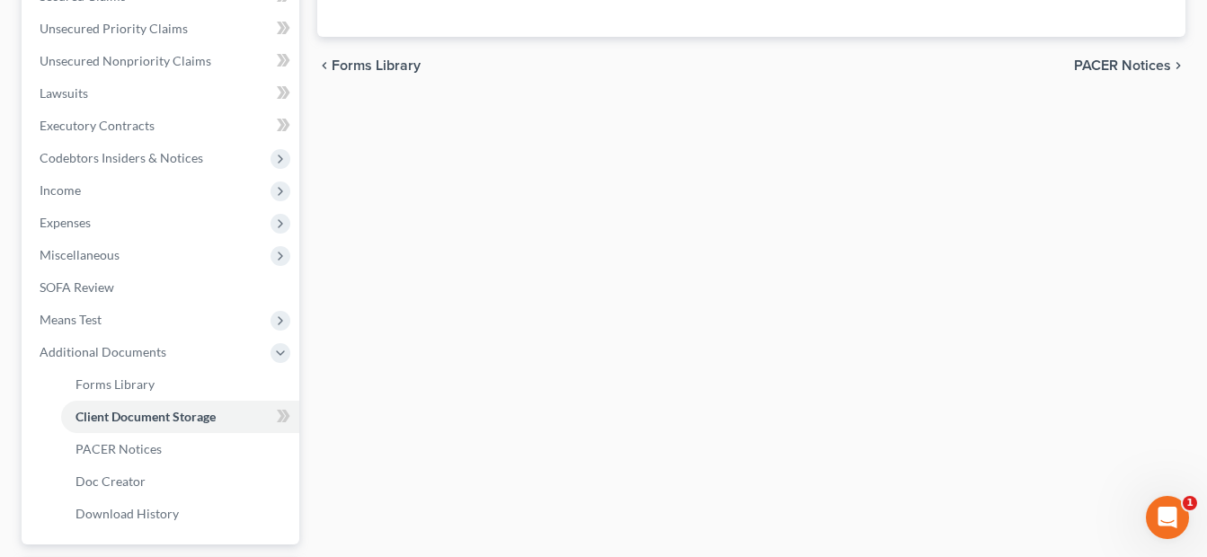
scroll to position [266, 0]
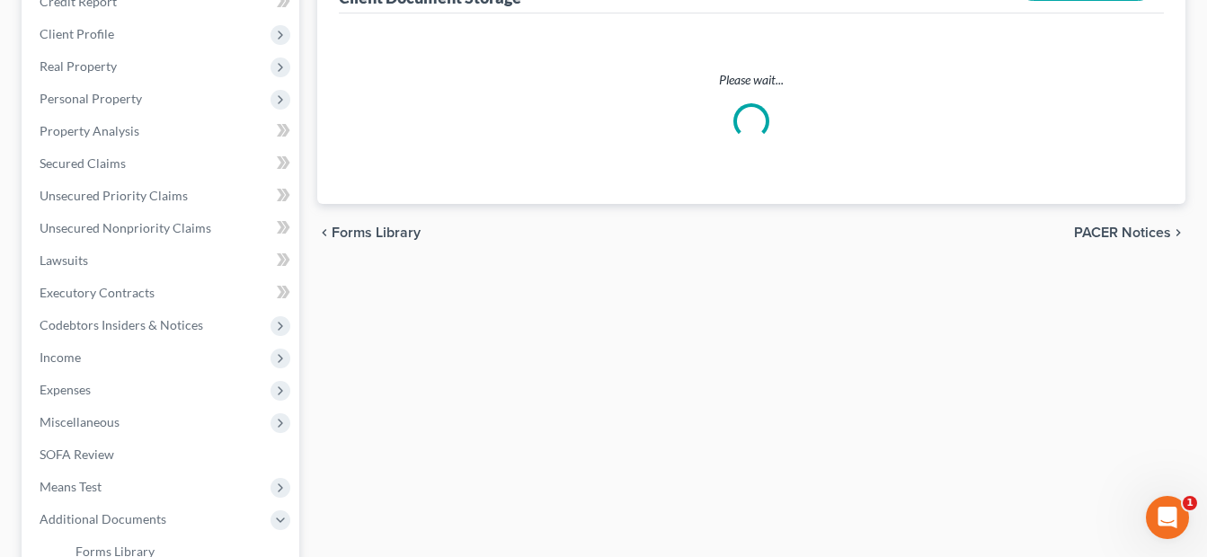
select select "7"
select select "37"
select select "52"
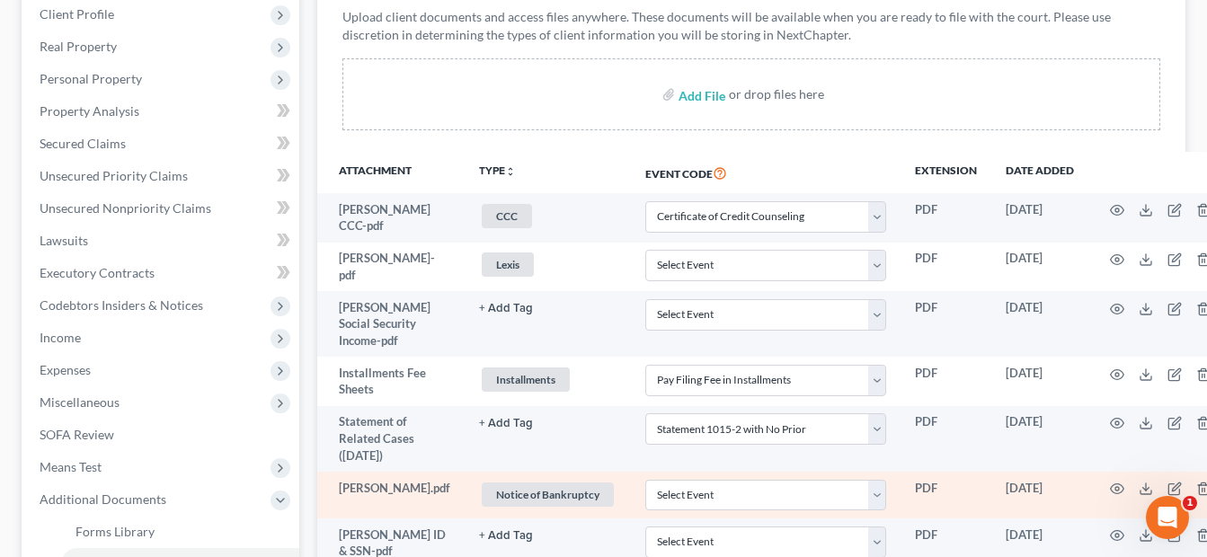
scroll to position [449, 0]
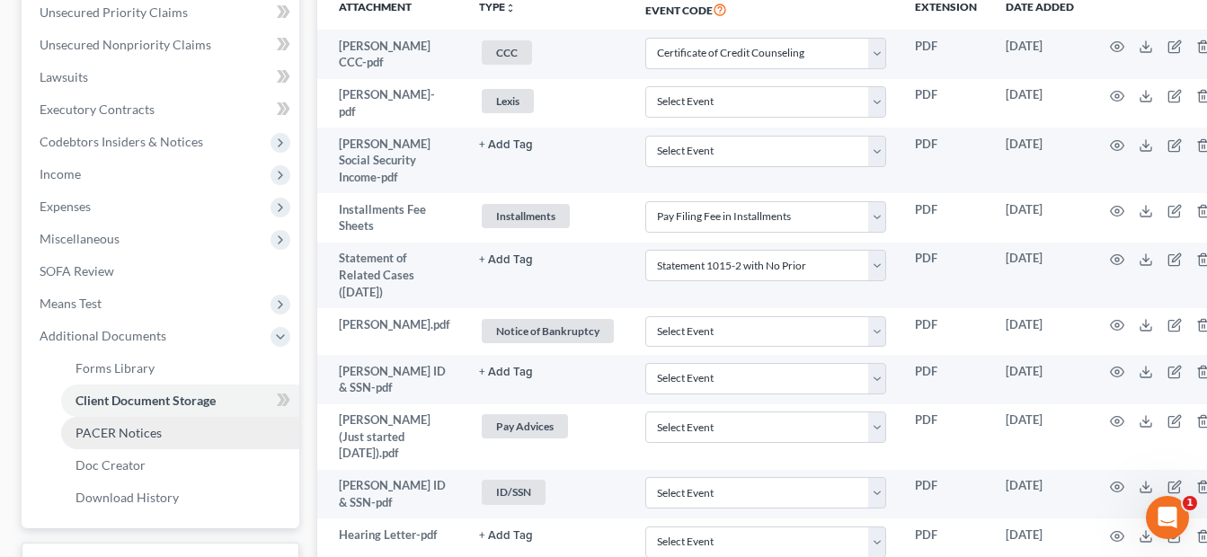
click at [147, 437] on span "PACER Notices" at bounding box center [118, 432] width 86 height 15
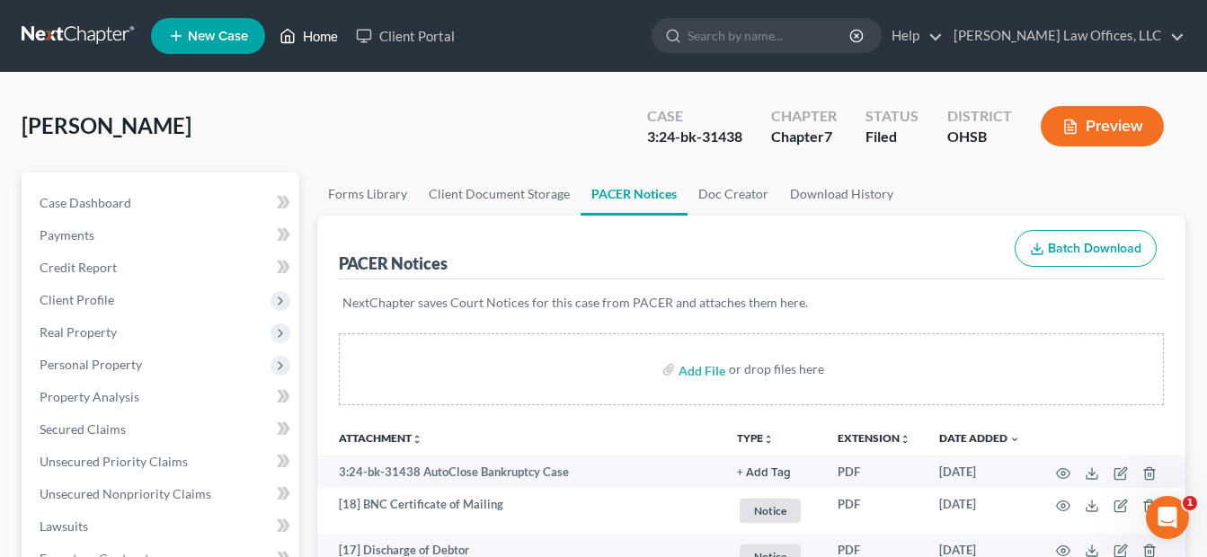
drag, startPoint x: 331, startPoint y: 40, endPoint x: 393, endPoint y: 111, distance: 94.9
click at [331, 40] on link "Home" at bounding box center [309, 36] width 76 height 32
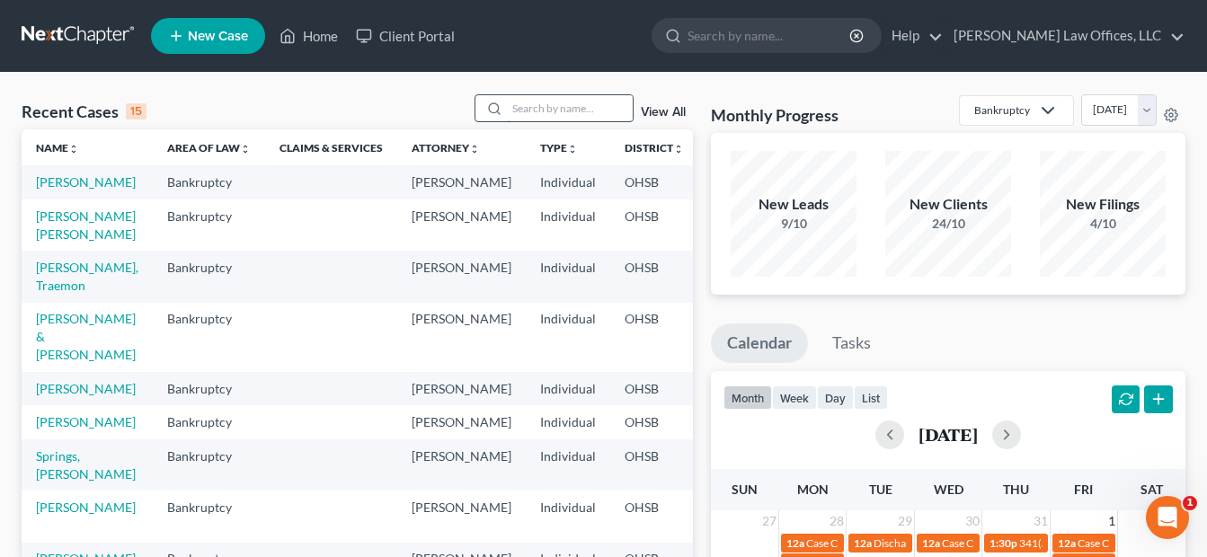
click at [560, 120] on input "search" at bounding box center [570, 108] width 126 height 26
type input "olicwr"
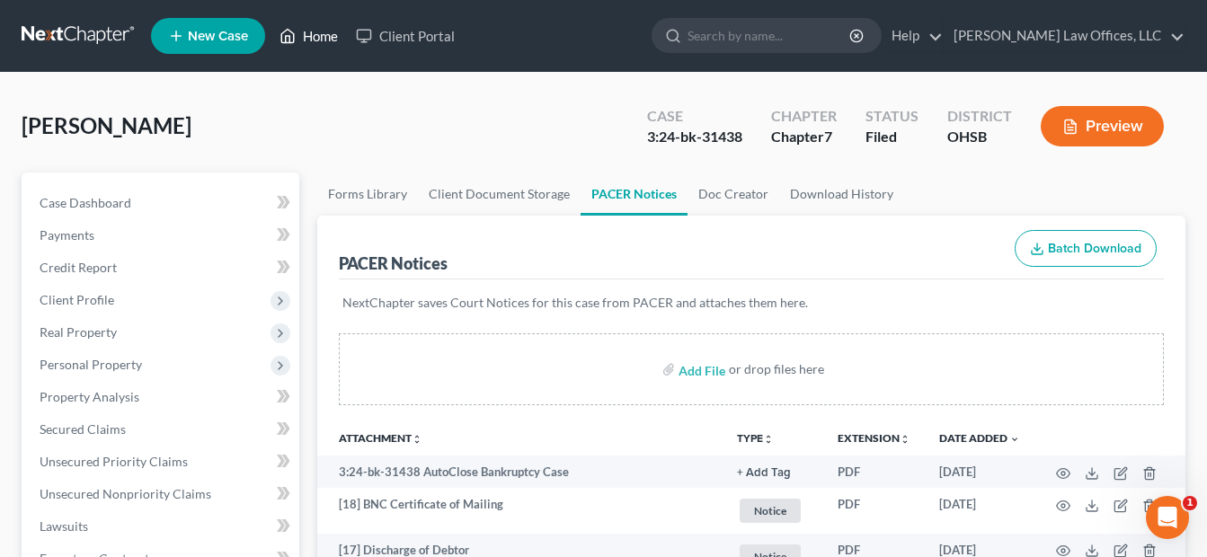
click at [315, 37] on link "Home" at bounding box center [309, 36] width 76 height 32
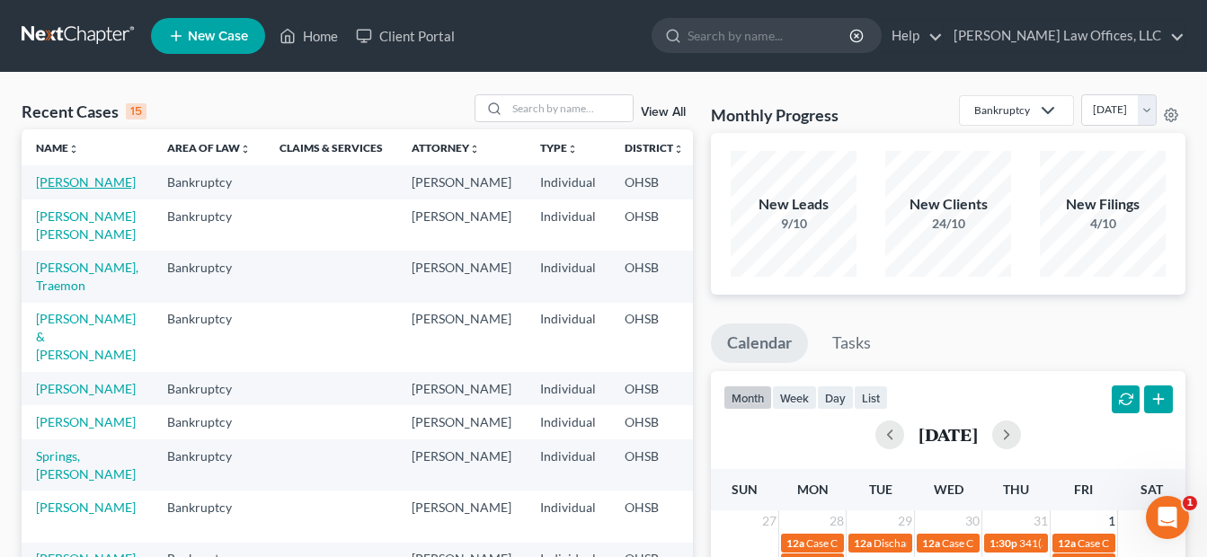
click at [56, 190] on link "[PERSON_NAME]" at bounding box center [86, 181] width 100 height 15
select select "4"
